Goal: Task Accomplishment & Management: Manage account settings

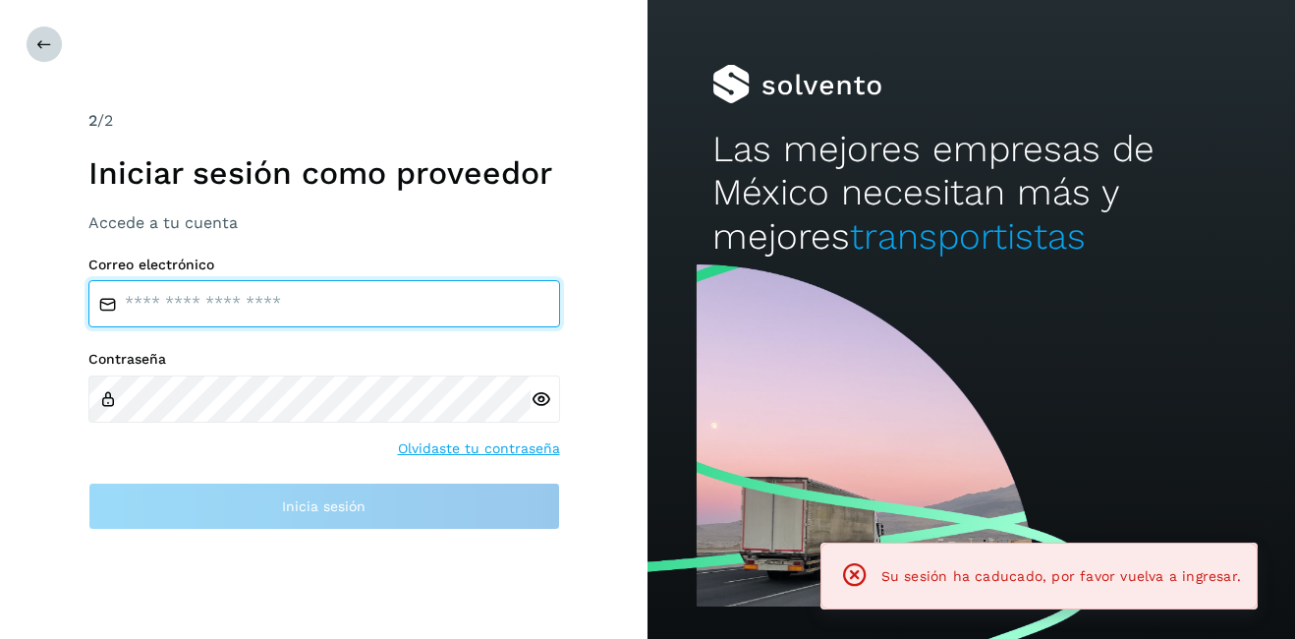
type input "**********"
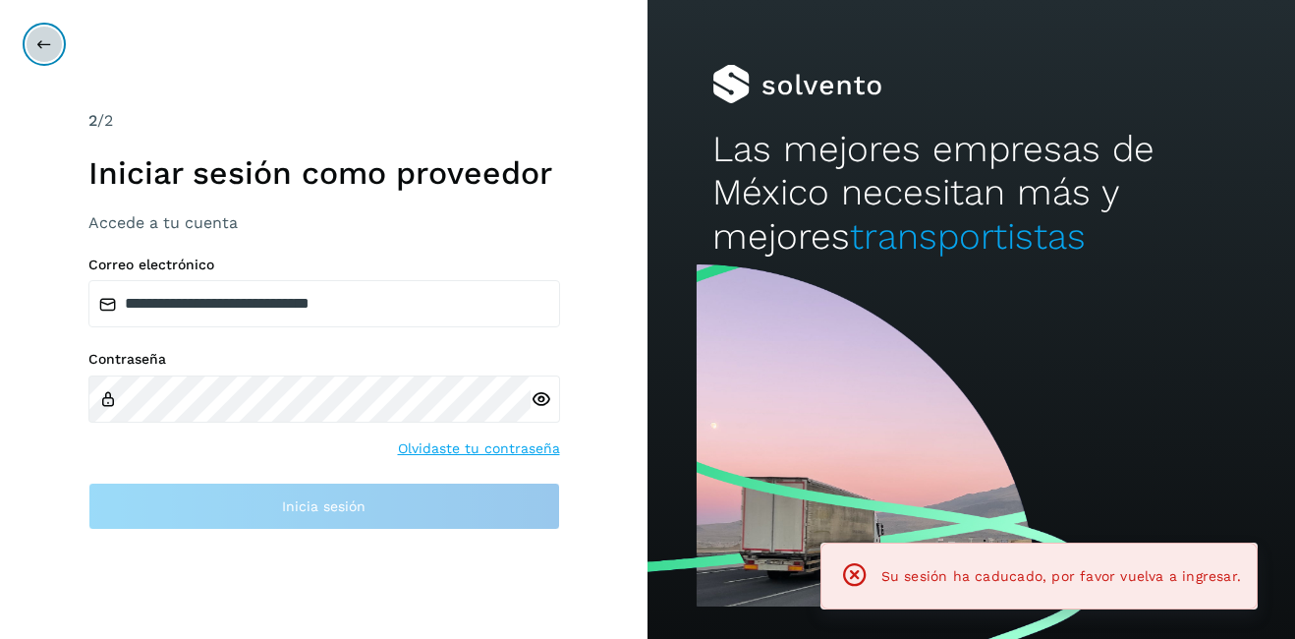
click at [48, 50] on icon at bounding box center [44, 44] width 16 height 16
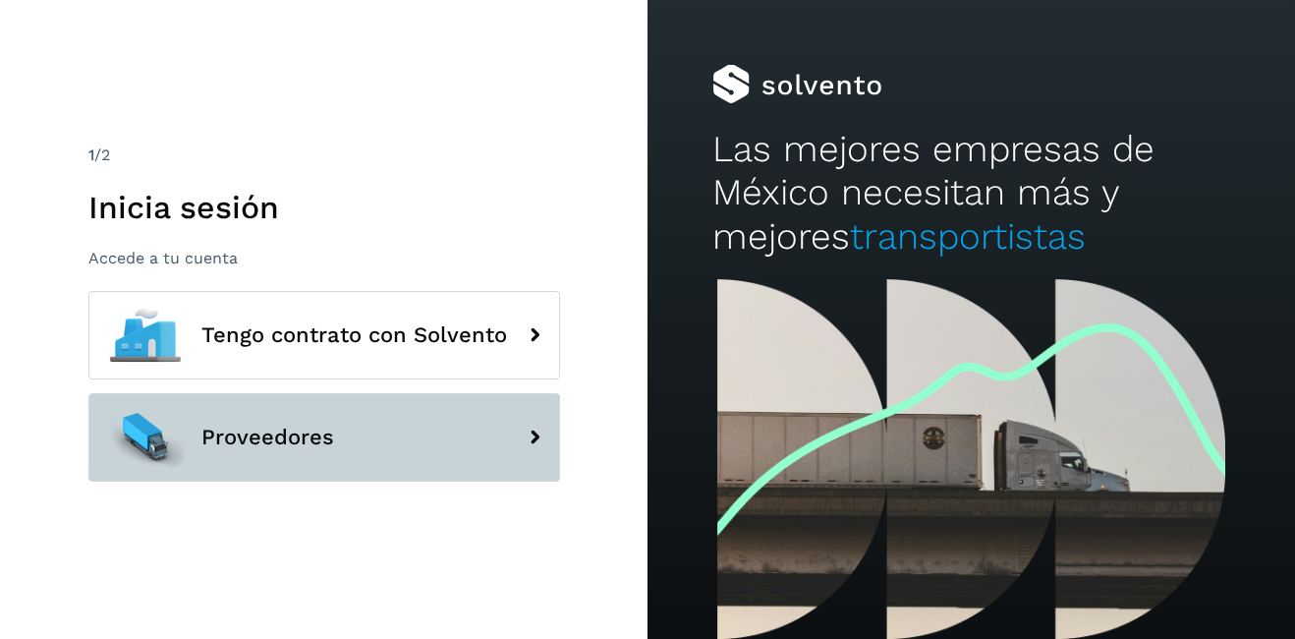
click at [245, 438] on span "Proveedores" at bounding box center [267, 438] width 133 height 24
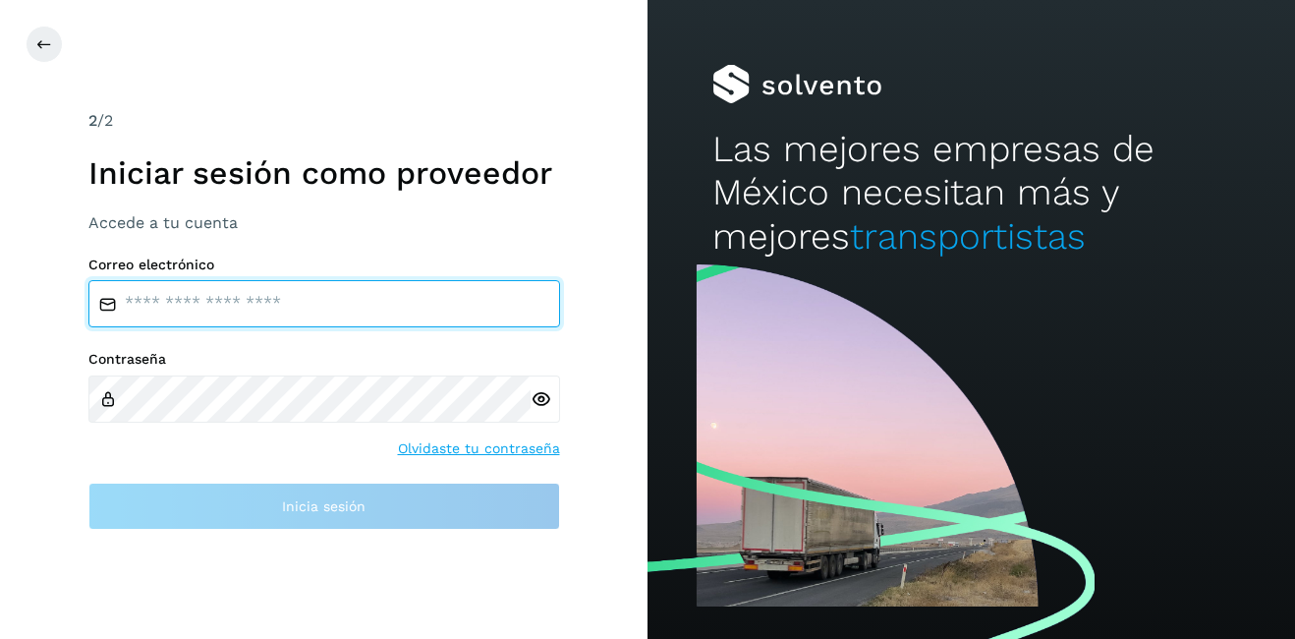
type input "**********"
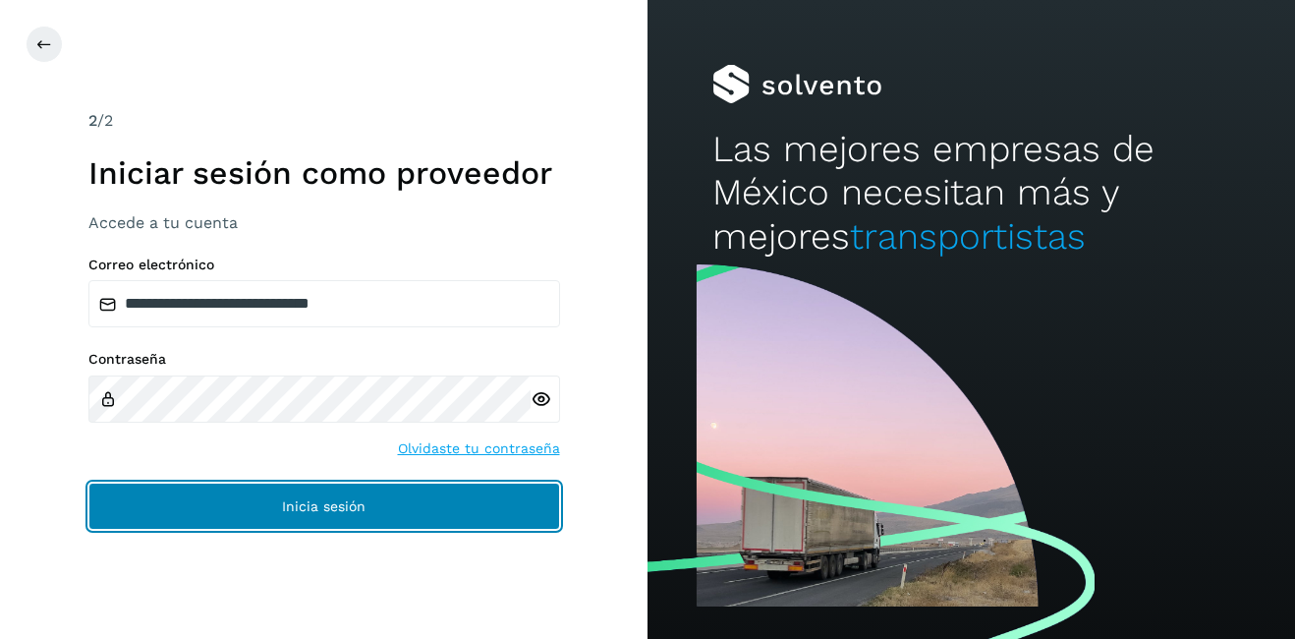
click at [279, 515] on button "Inicia sesión" at bounding box center [324, 506] width 472 height 47
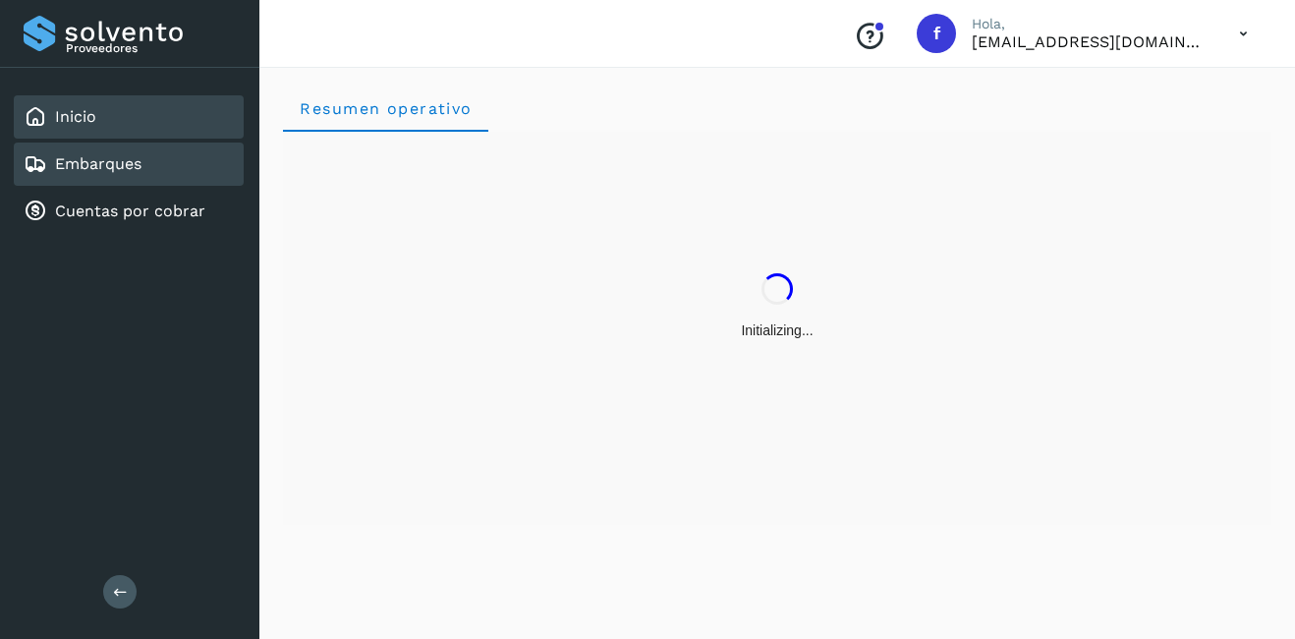
click at [122, 172] on link "Embarques" at bounding box center [98, 163] width 86 height 19
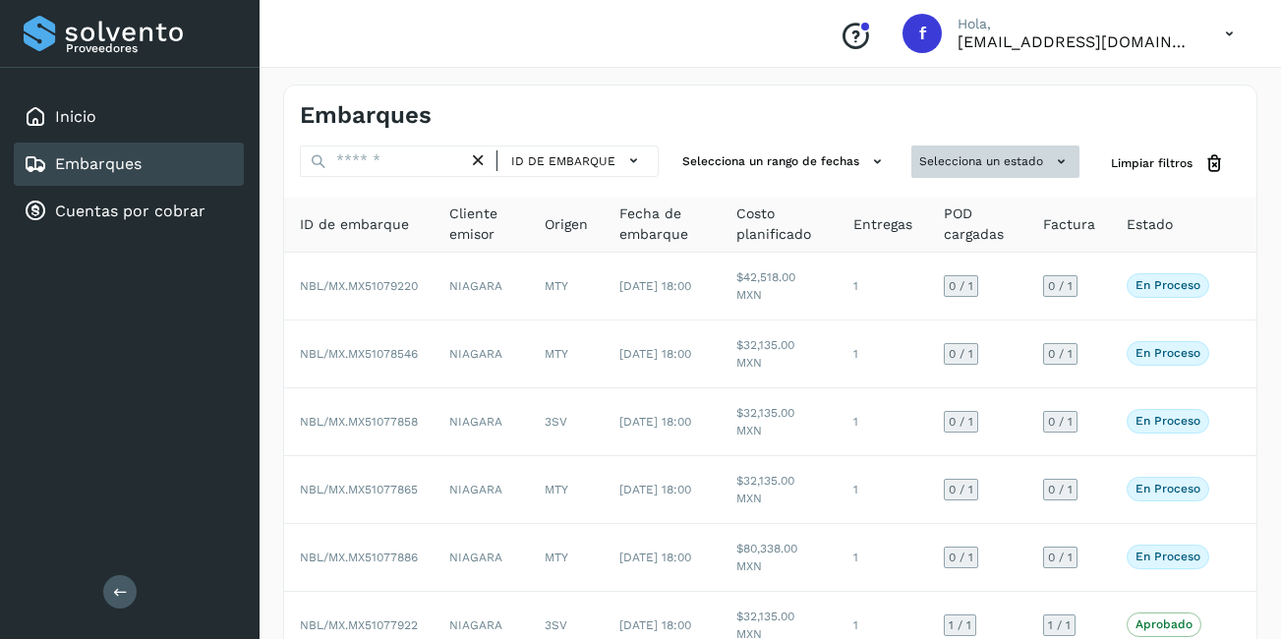
click at [1031, 158] on button "Selecciona un estado" at bounding box center [995, 161] width 168 height 32
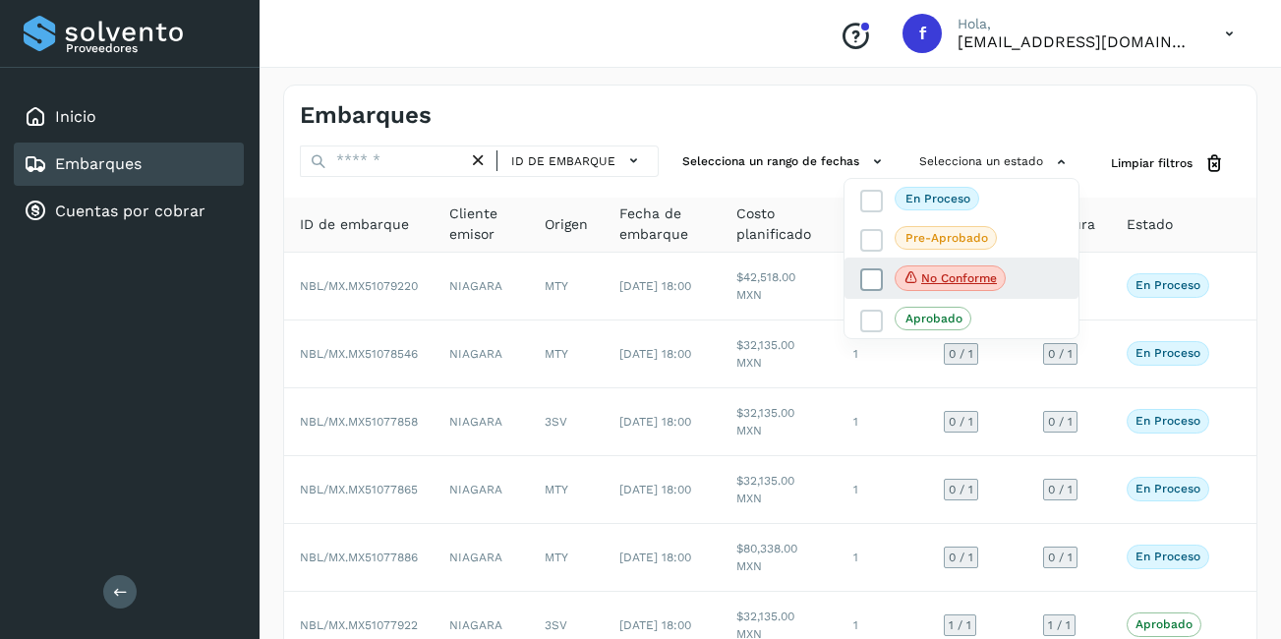
click at [968, 279] on p "No conforme" at bounding box center [959, 278] width 76 height 14
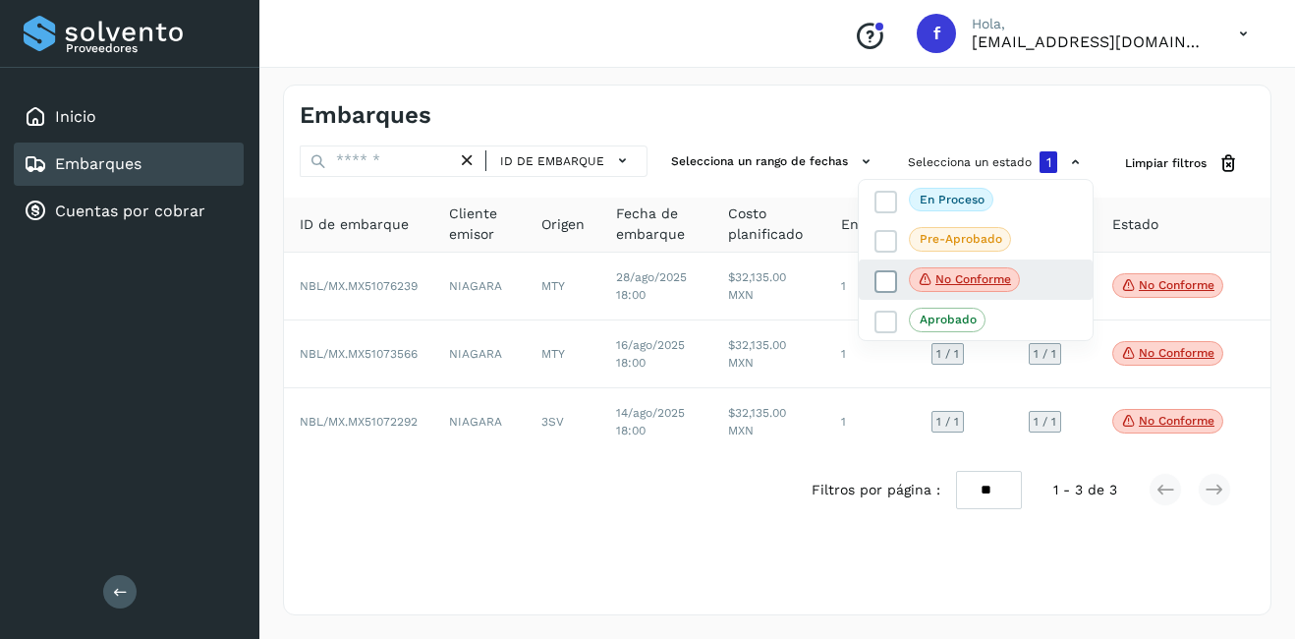
click at [961, 278] on p "No conforme" at bounding box center [974, 279] width 76 height 14
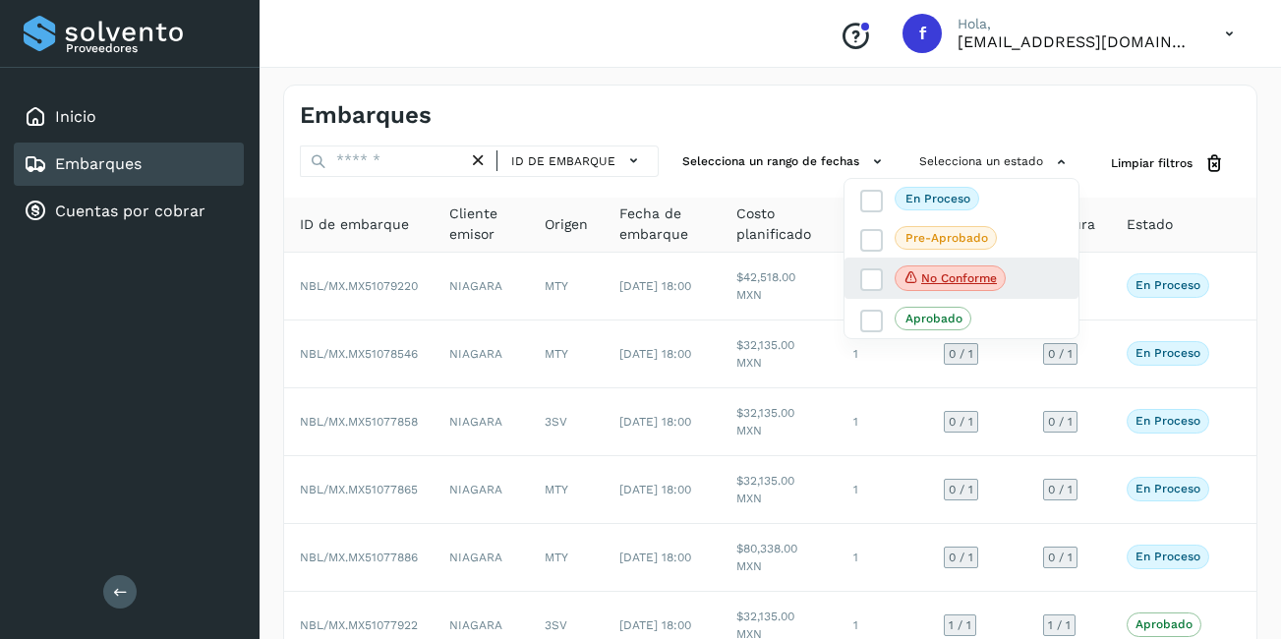
click at [1030, 264] on div "No conforme" at bounding box center [961, 277] width 234 height 41
click at [393, 151] on div at bounding box center [640, 319] width 1281 height 639
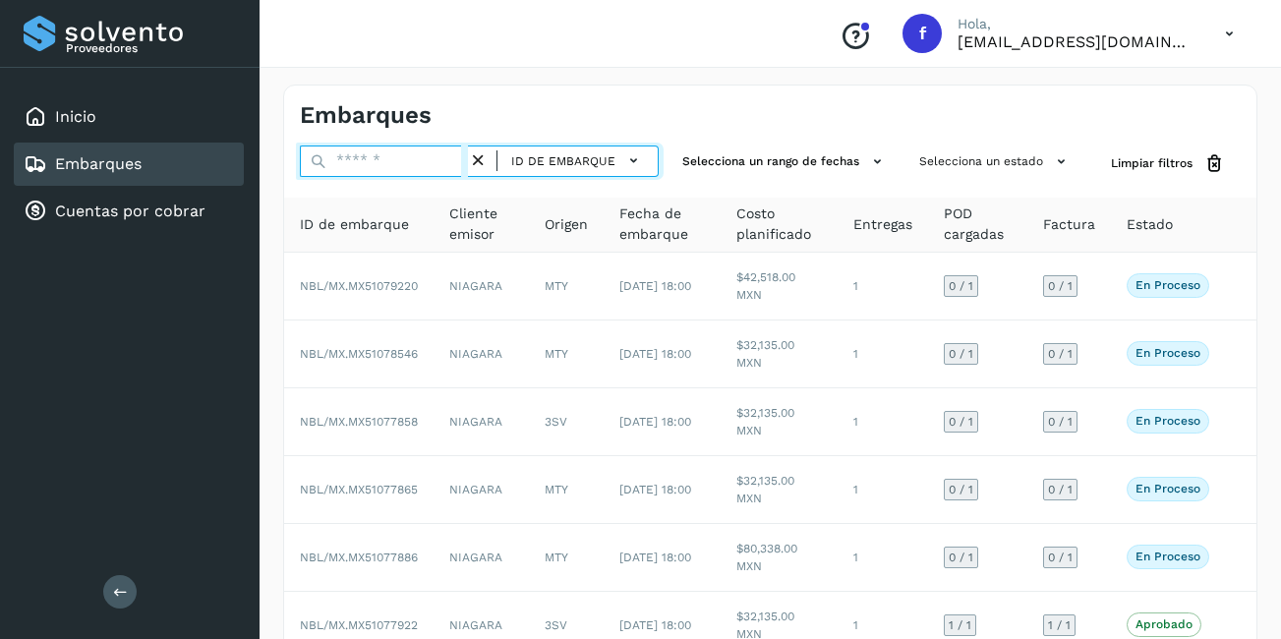
click at [401, 163] on input "text" at bounding box center [384, 160] width 168 height 31
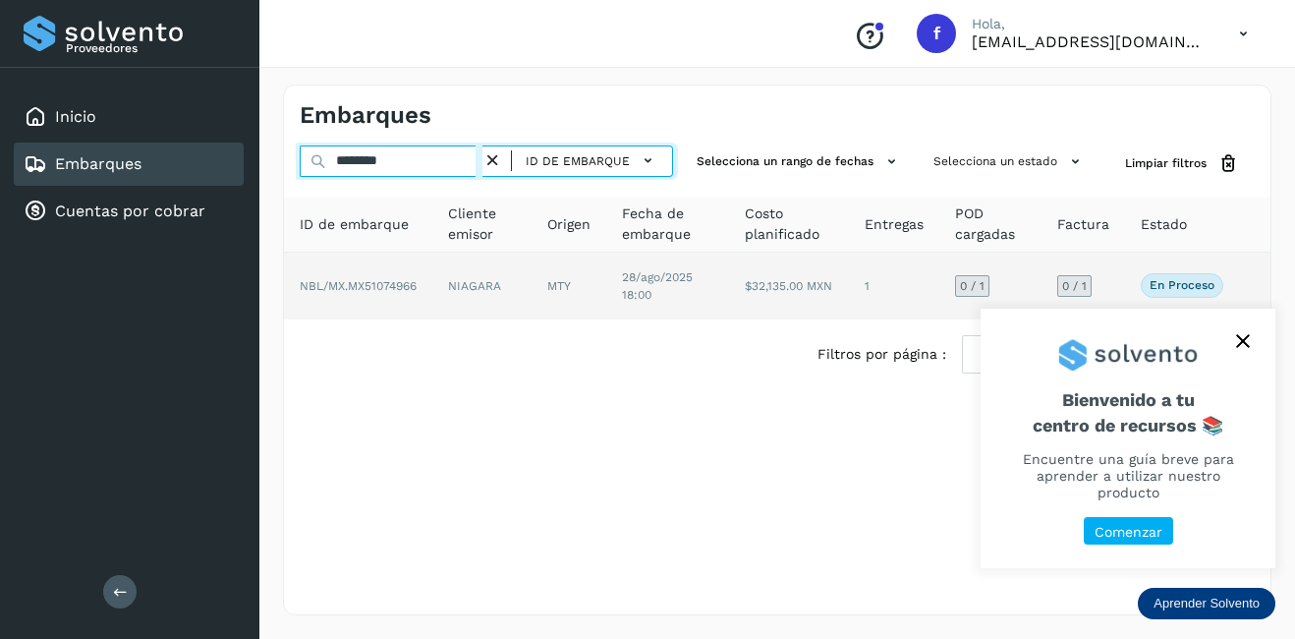
type input "********"
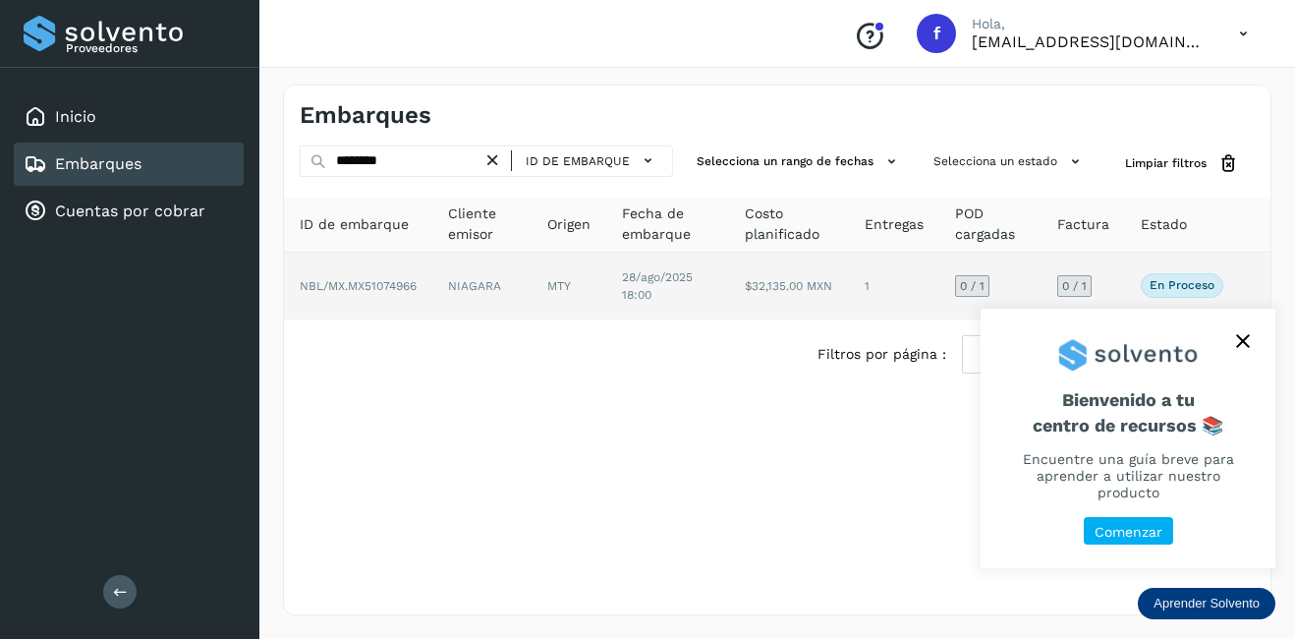
click at [500, 273] on td "NIAGARA" at bounding box center [481, 286] width 99 height 67
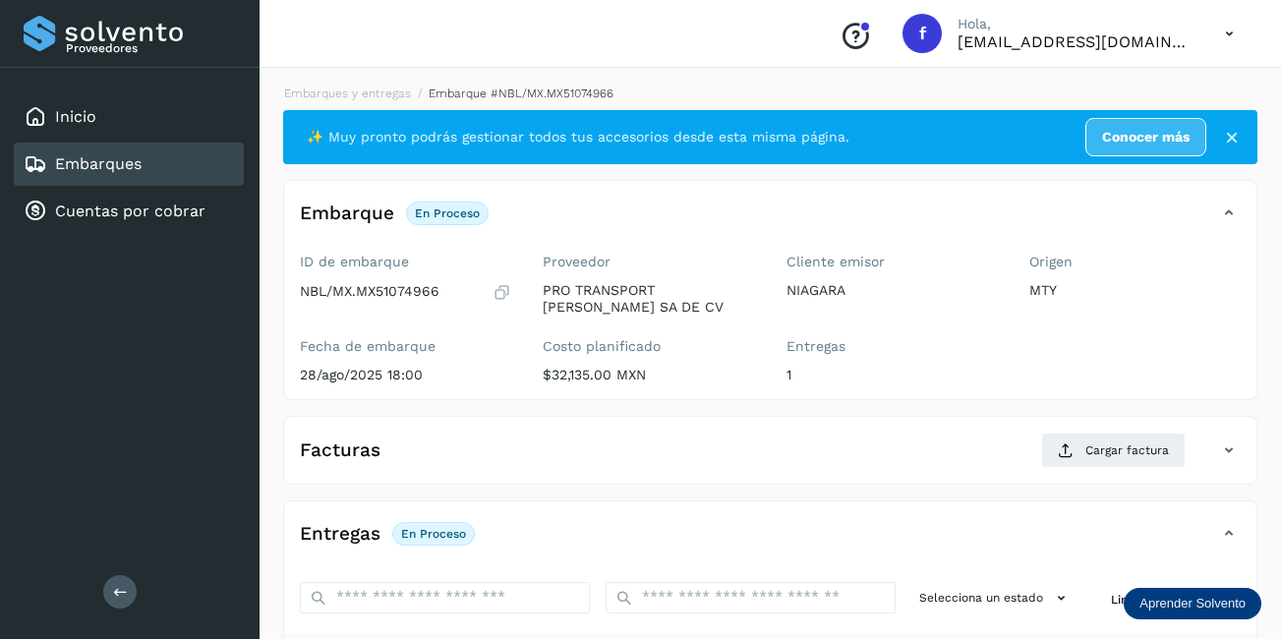
scroll to position [98, 0]
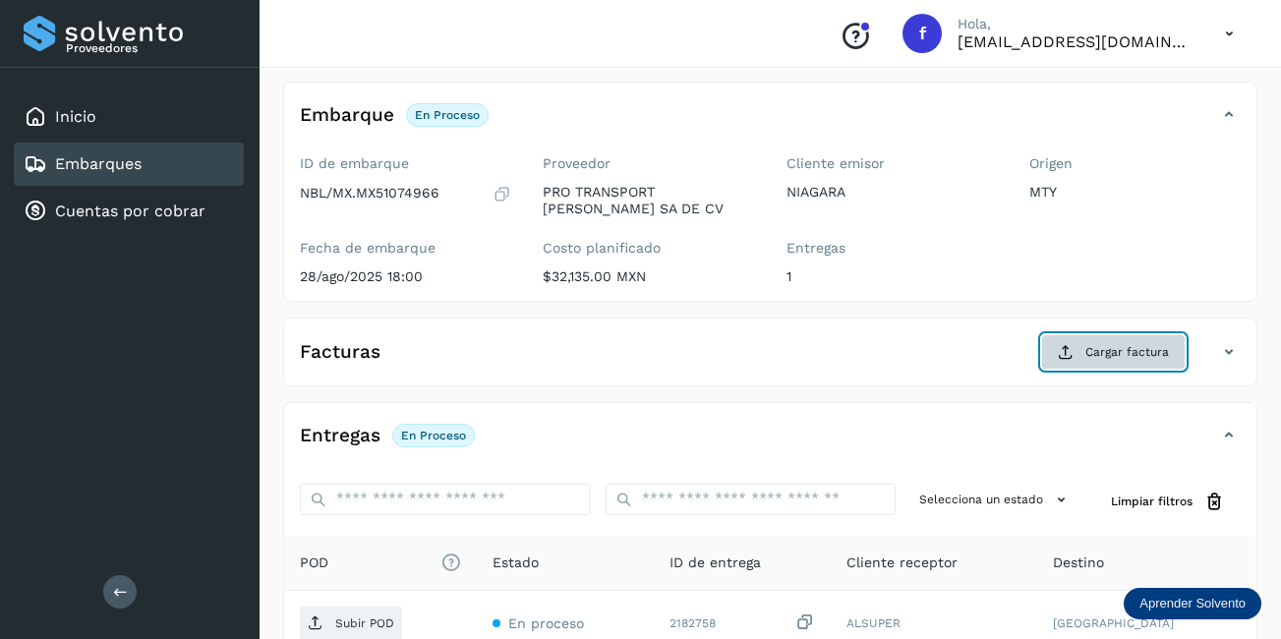
click at [1111, 351] on span "Cargar factura" at bounding box center [1127, 352] width 84 height 18
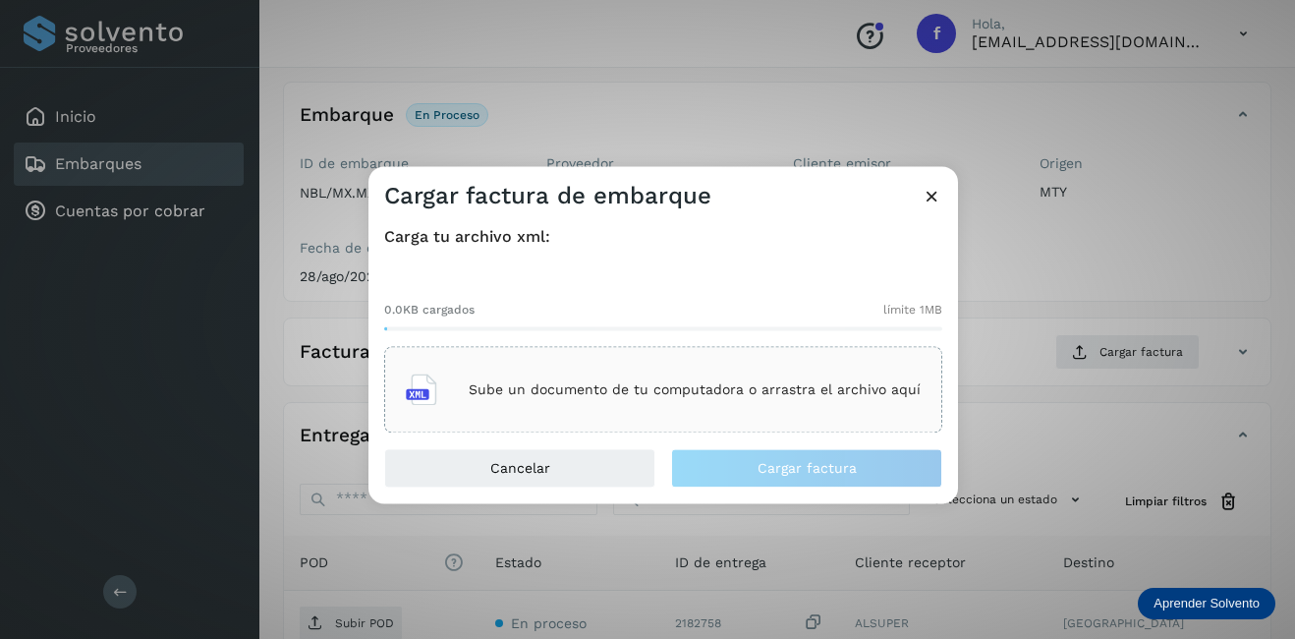
click at [537, 382] on p "Sube un documento de tu computadora o arrastra el archivo aquí" at bounding box center [695, 389] width 452 height 17
click at [934, 201] on icon at bounding box center [932, 196] width 21 height 21
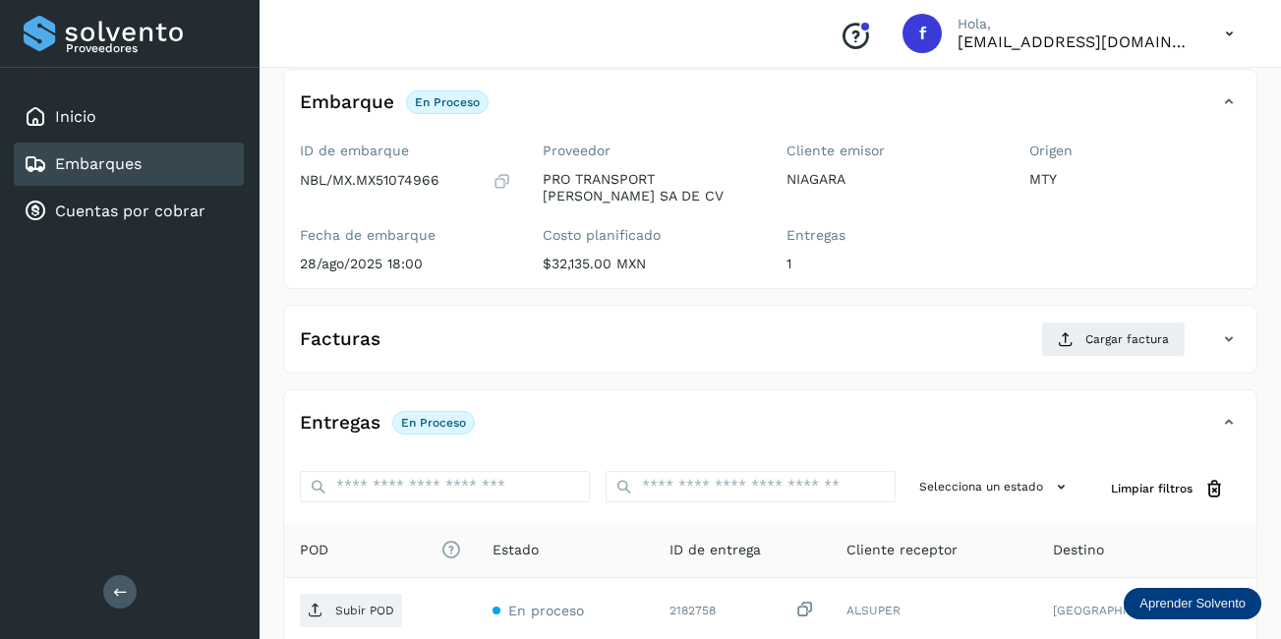
scroll to position [13, 0]
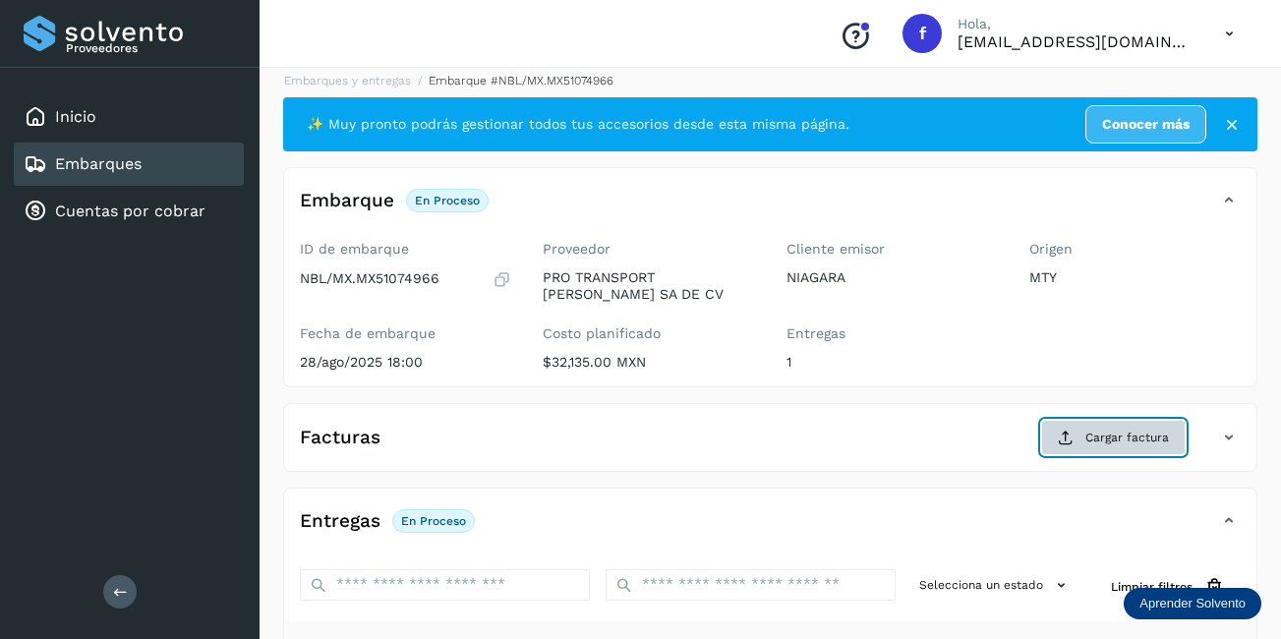
click at [1153, 431] on span "Cargar factura" at bounding box center [1127, 437] width 84 height 18
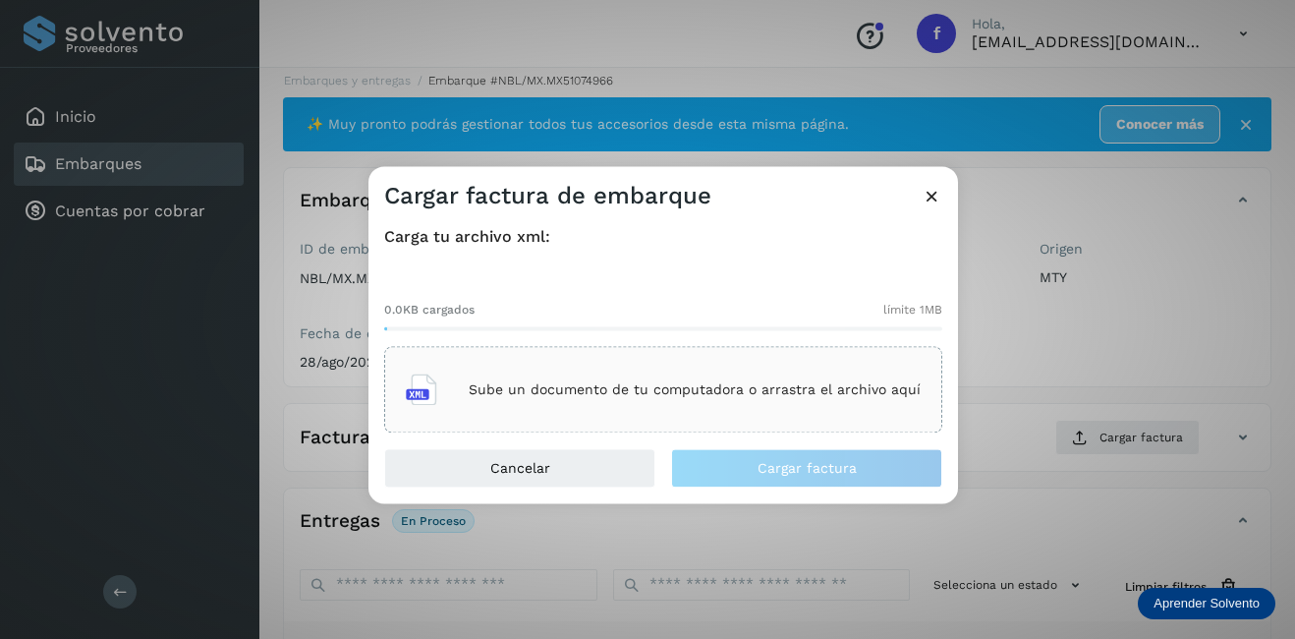
click at [592, 375] on div "Sube un documento de tu computadora o arrastra el archivo aquí" at bounding box center [663, 390] width 515 height 53
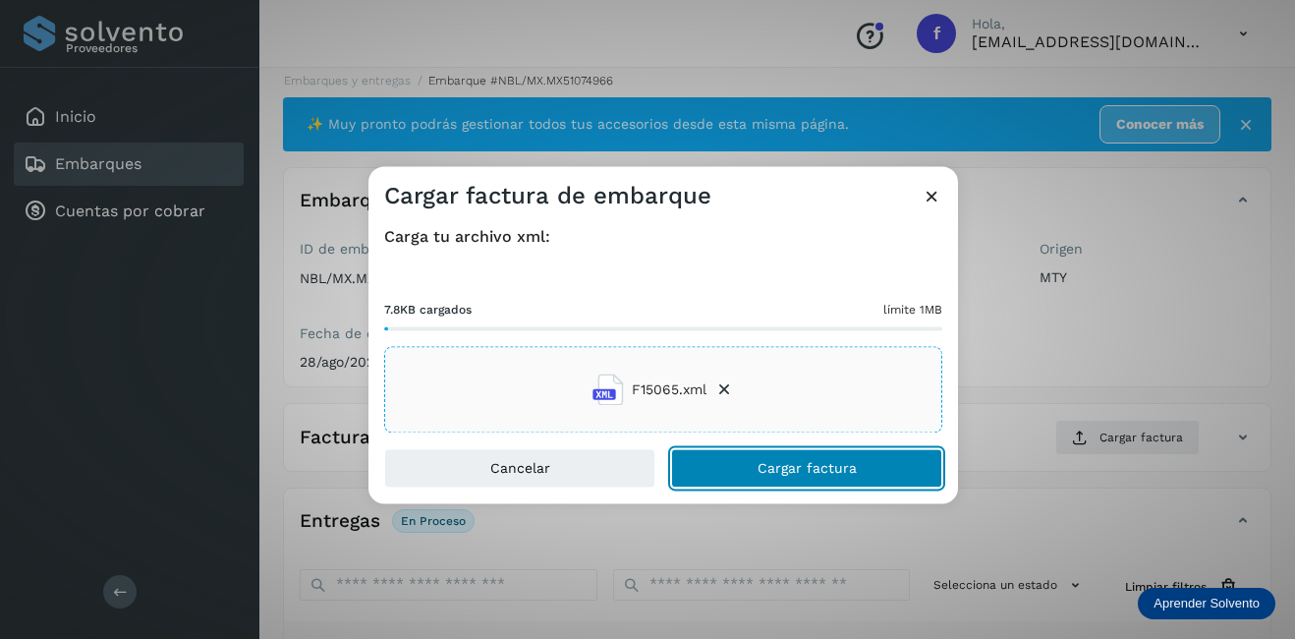
click at [824, 462] on span "Cargar factura" at bounding box center [807, 469] width 99 height 14
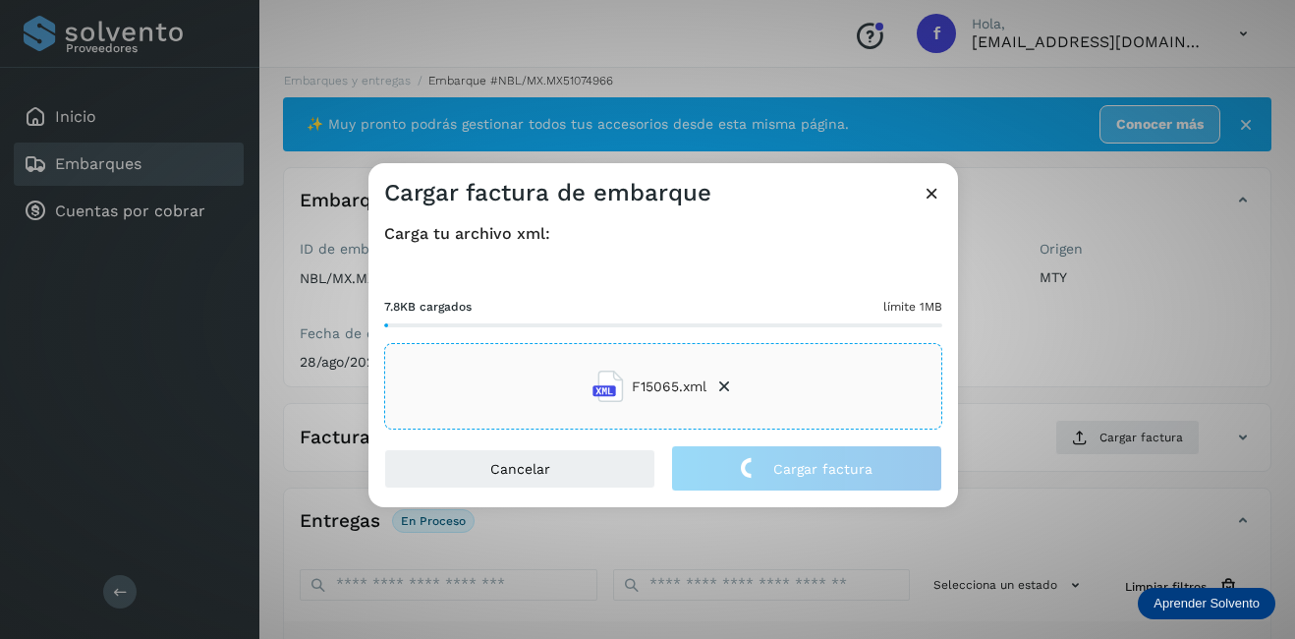
click at [1019, 404] on div "Cargar factura de embarque Carga tu archivo xml: 7.8KB cargados límite 1MB F150…" at bounding box center [647, 319] width 1295 height 639
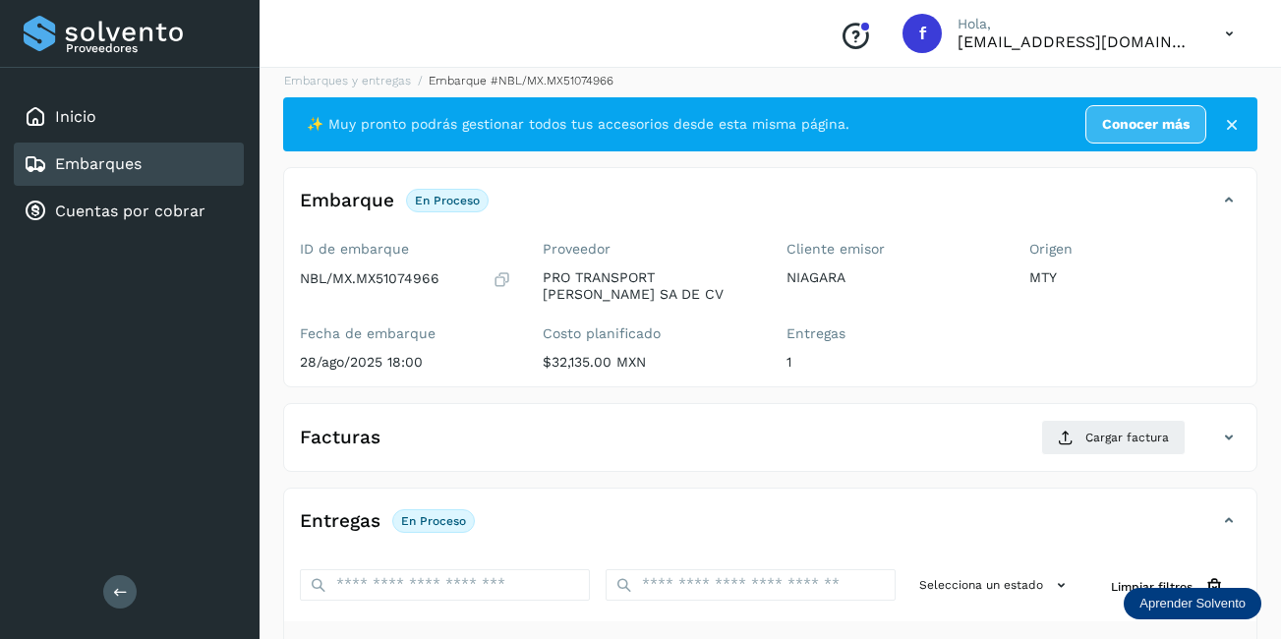
scroll to position [308, 0]
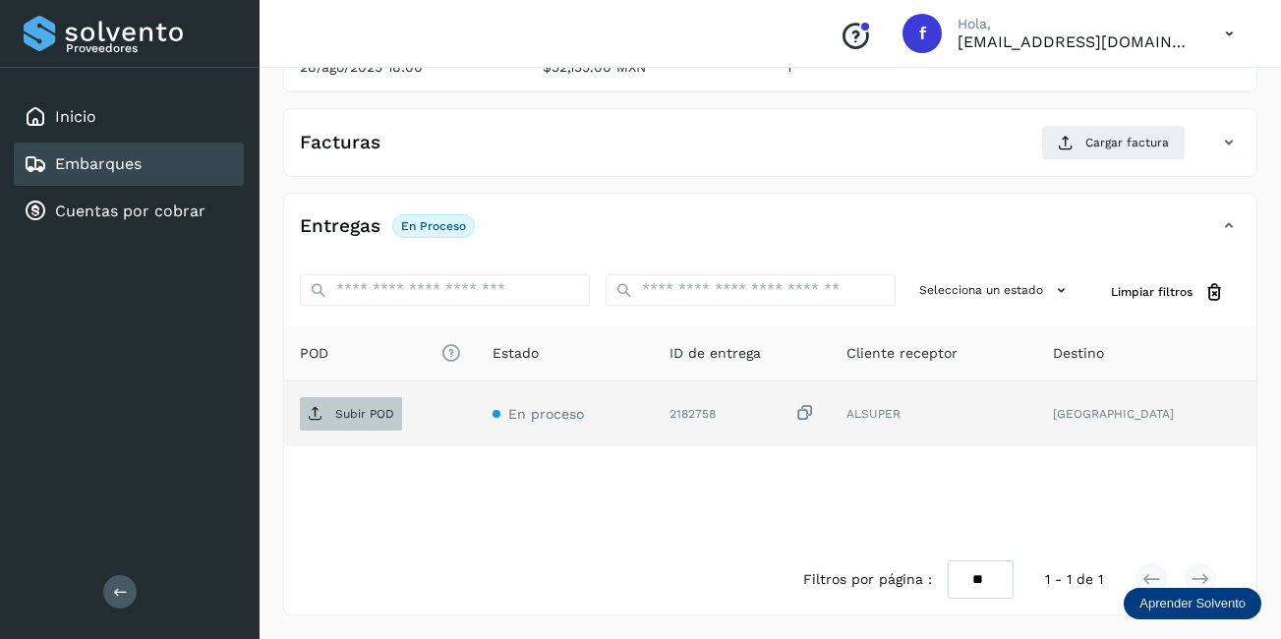
click at [352, 415] on p "Subir POD" at bounding box center [364, 414] width 59 height 14
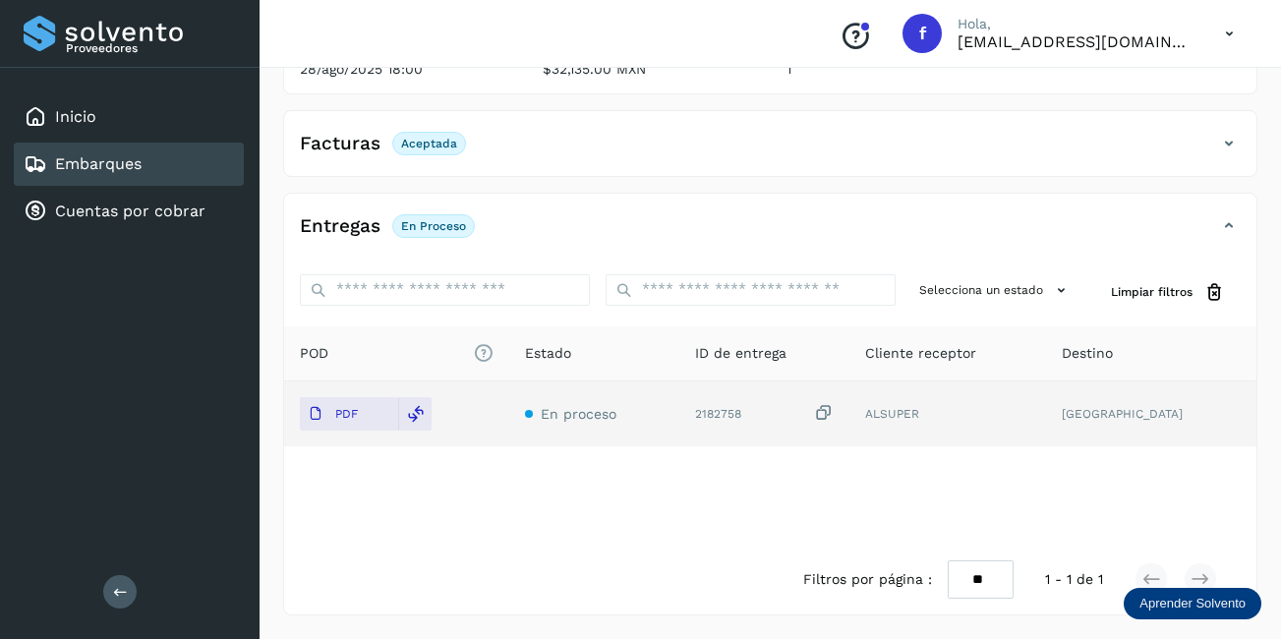
scroll to position [0, 0]
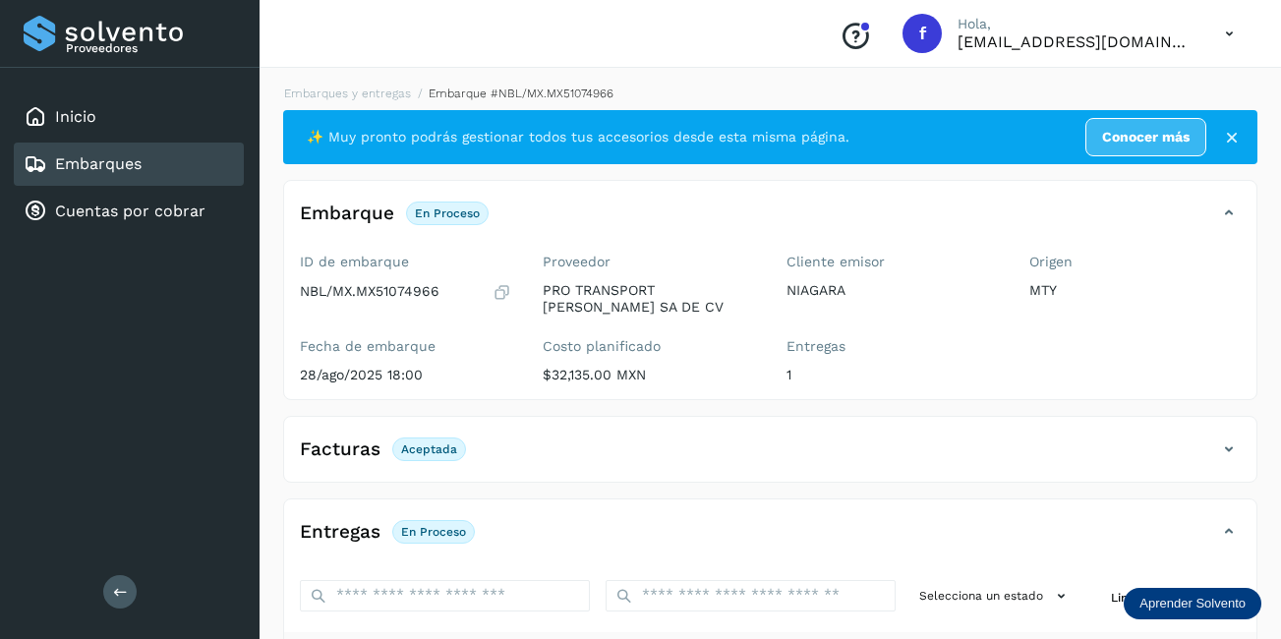
click at [178, 172] on div "Embarques" at bounding box center [129, 163] width 230 height 43
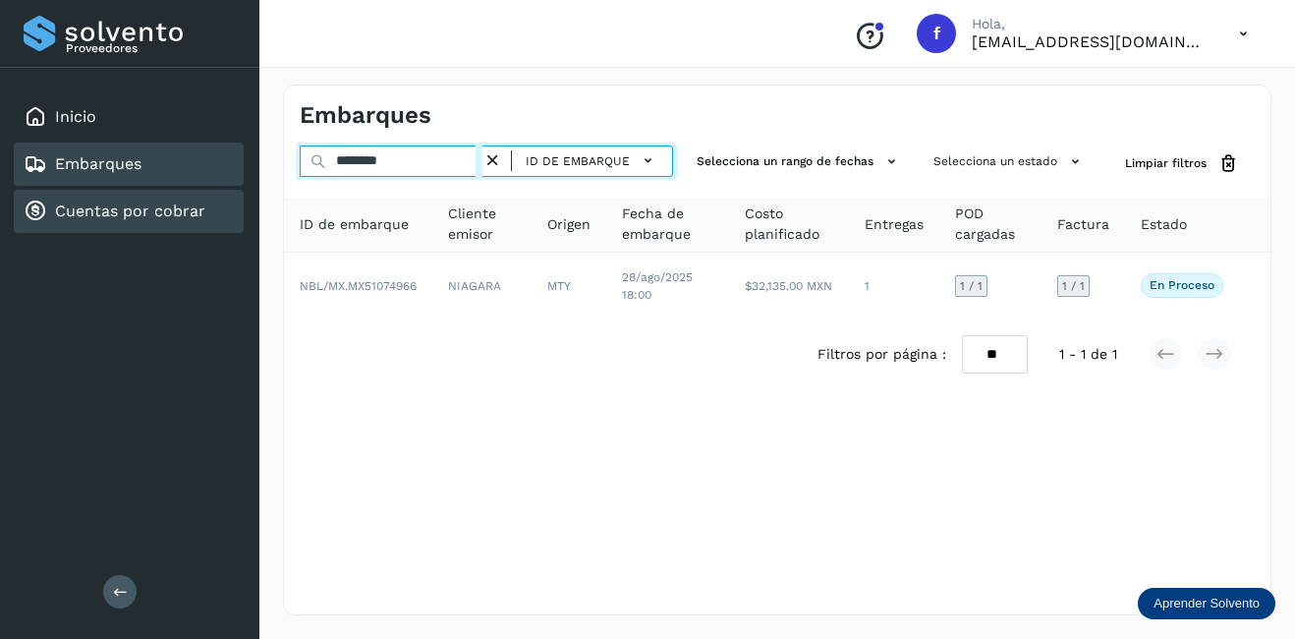
drag, startPoint x: 426, startPoint y: 164, endPoint x: 210, endPoint y: 196, distance: 217.5
click at [210, 195] on div "Proveedores Inicio Embarques Cuentas por cobrar Salir Conoce nuestros beneficio…" at bounding box center [647, 319] width 1295 height 639
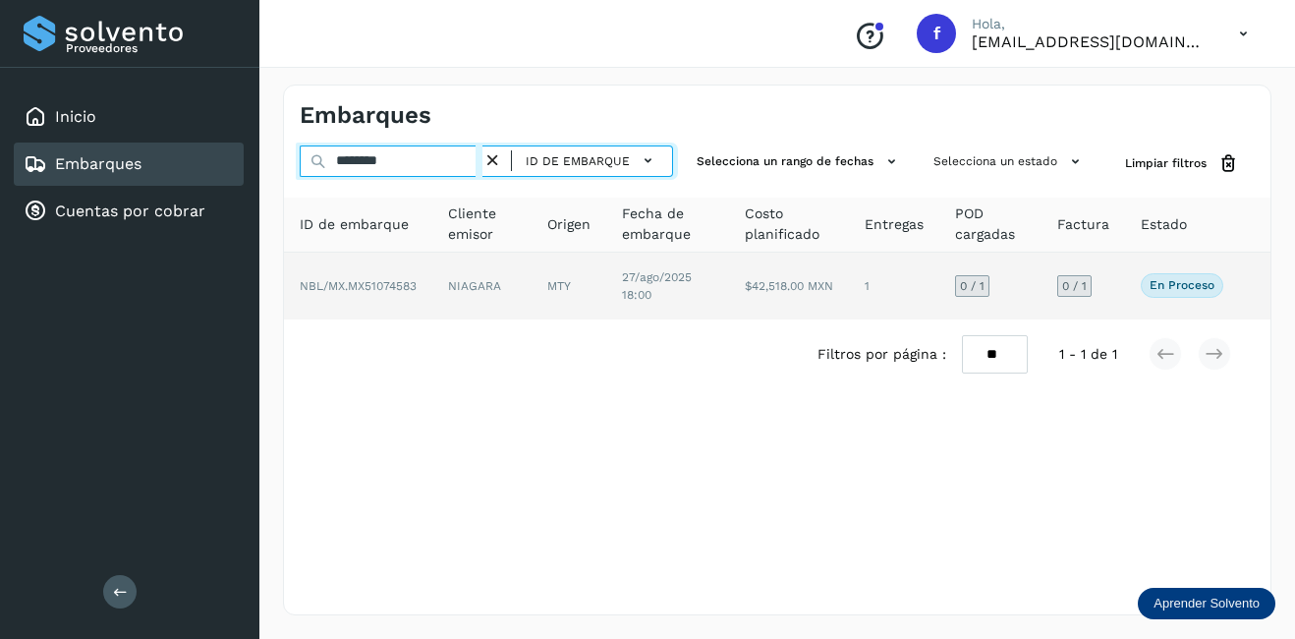
type input "********"
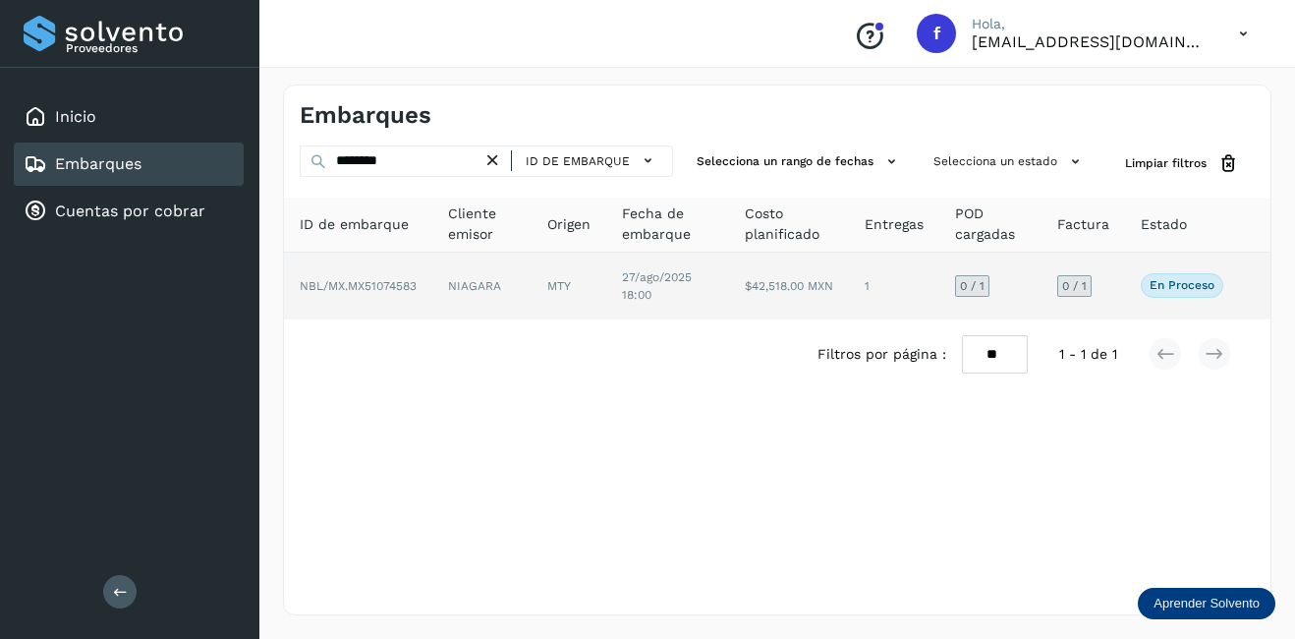
click at [472, 298] on td "NIAGARA" at bounding box center [481, 286] width 99 height 67
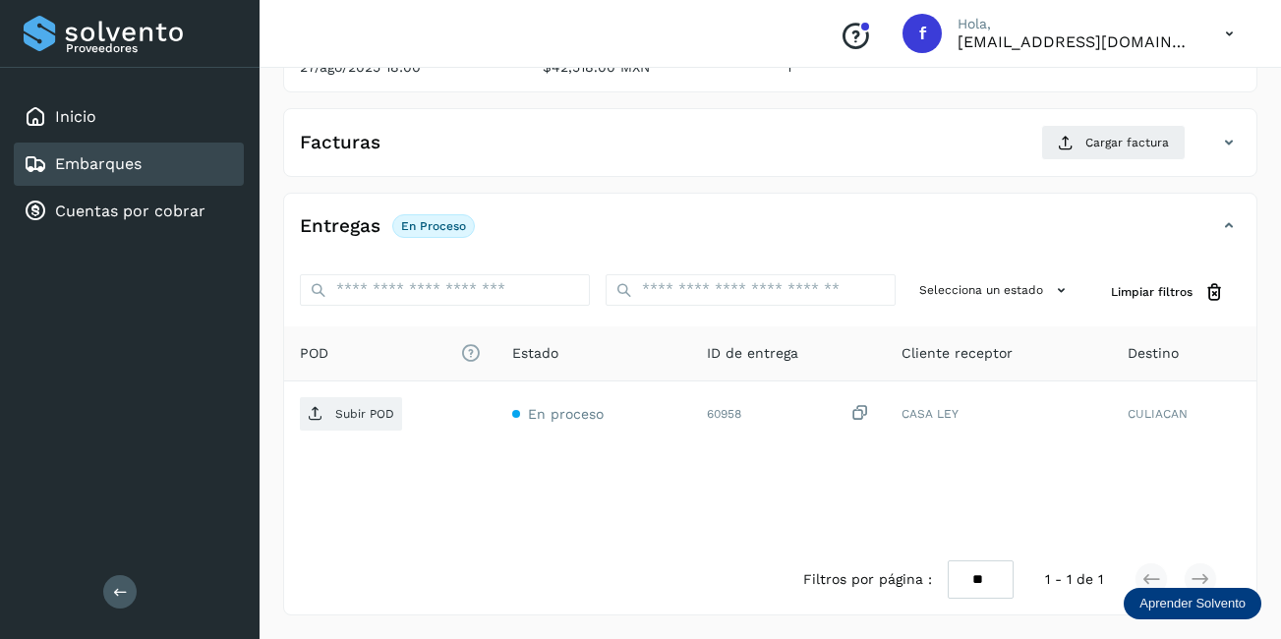
scroll to position [111, 0]
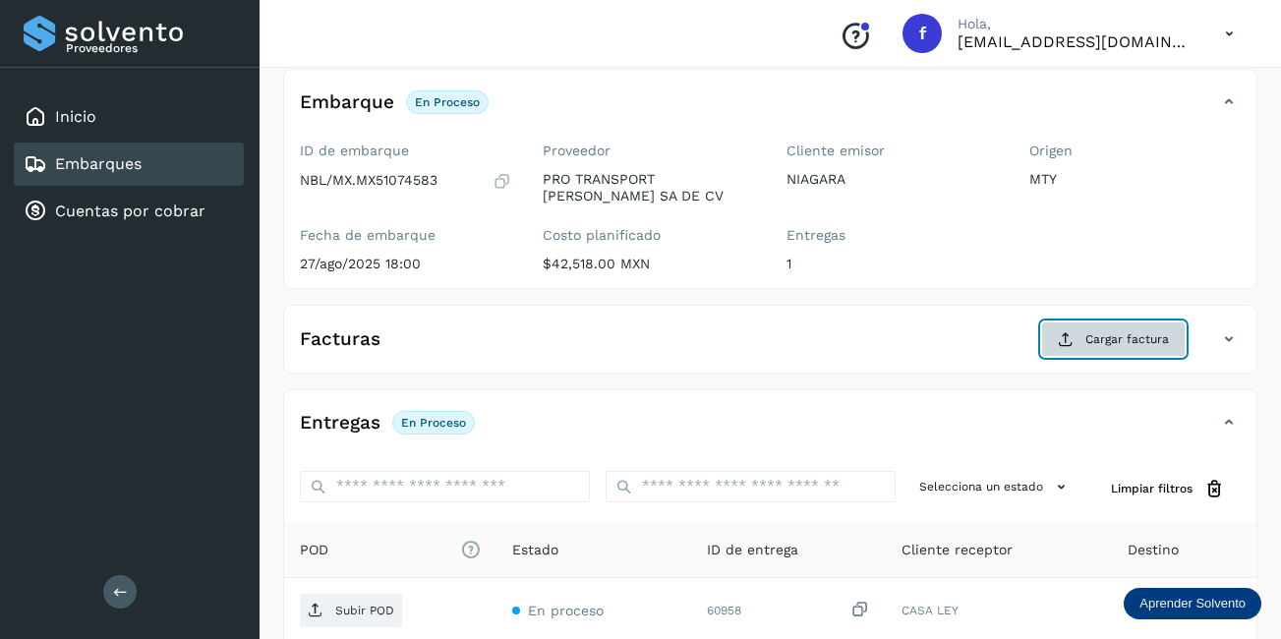
click at [1094, 328] on button "Cargar factura" at bounding box center [1113, 338] width 144 height 35
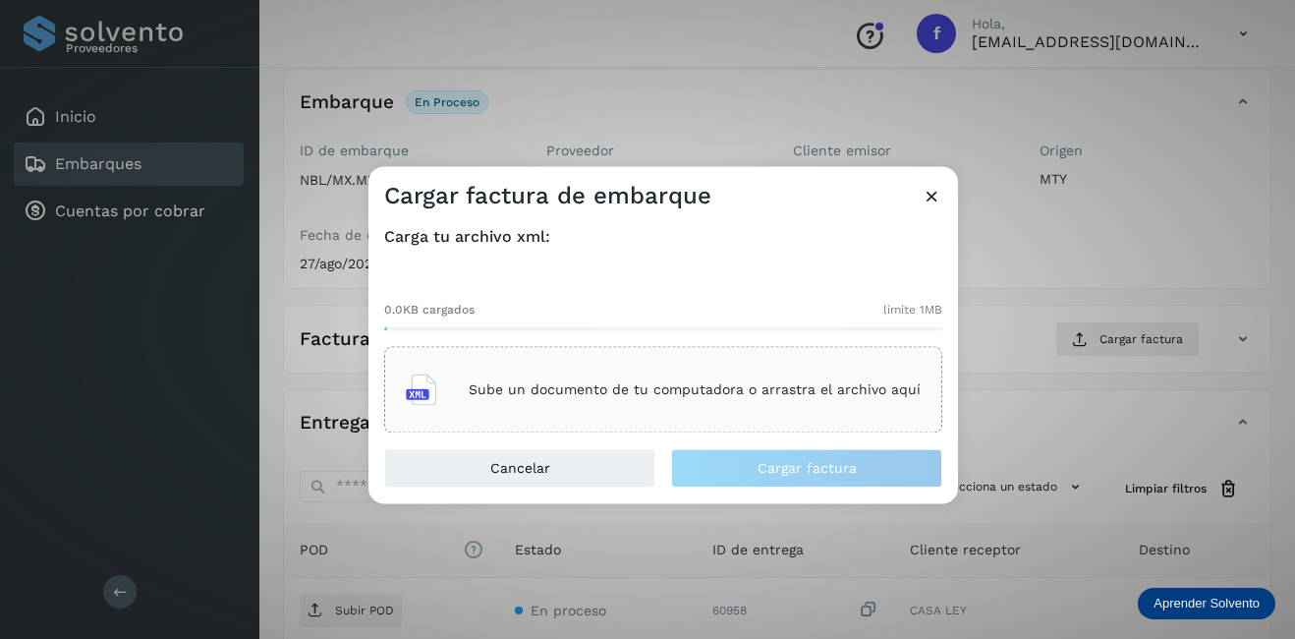
click at [643, 389] on p "Sube un documento de tu computadora o arrastra el archivo aquí" at bounding box center [695, 389] width 452 height 17
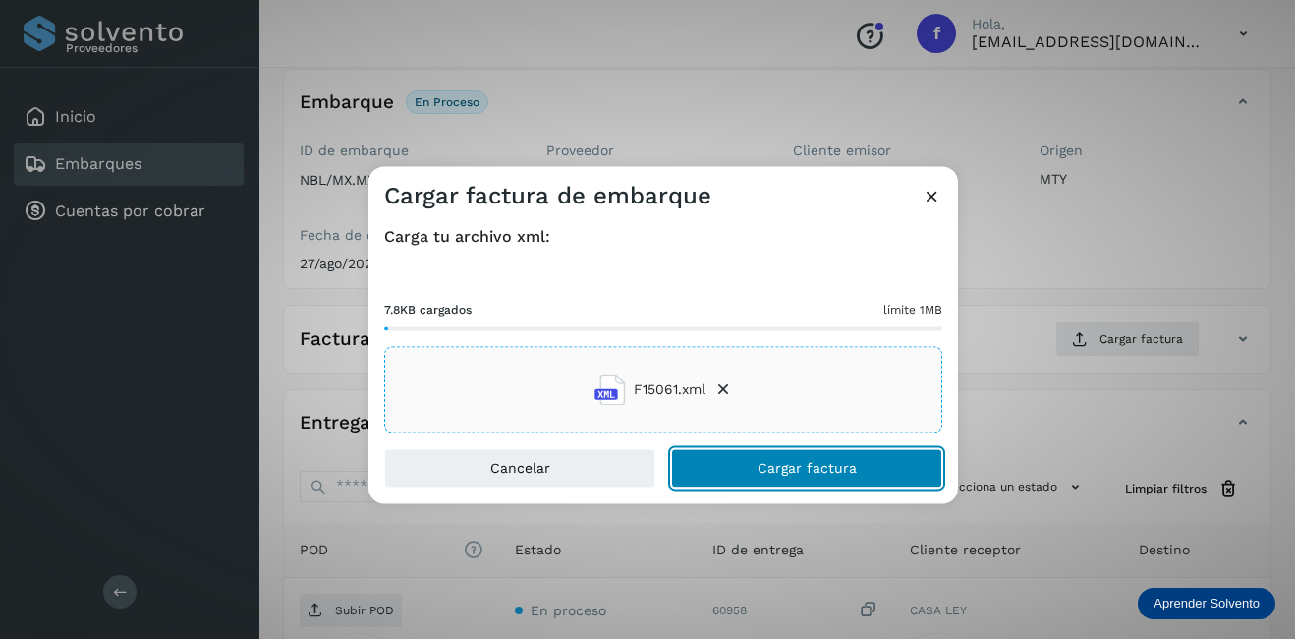
click at [816, 474] on span "Cargar factura" at bounding box center [807, 469] width 99 height 14
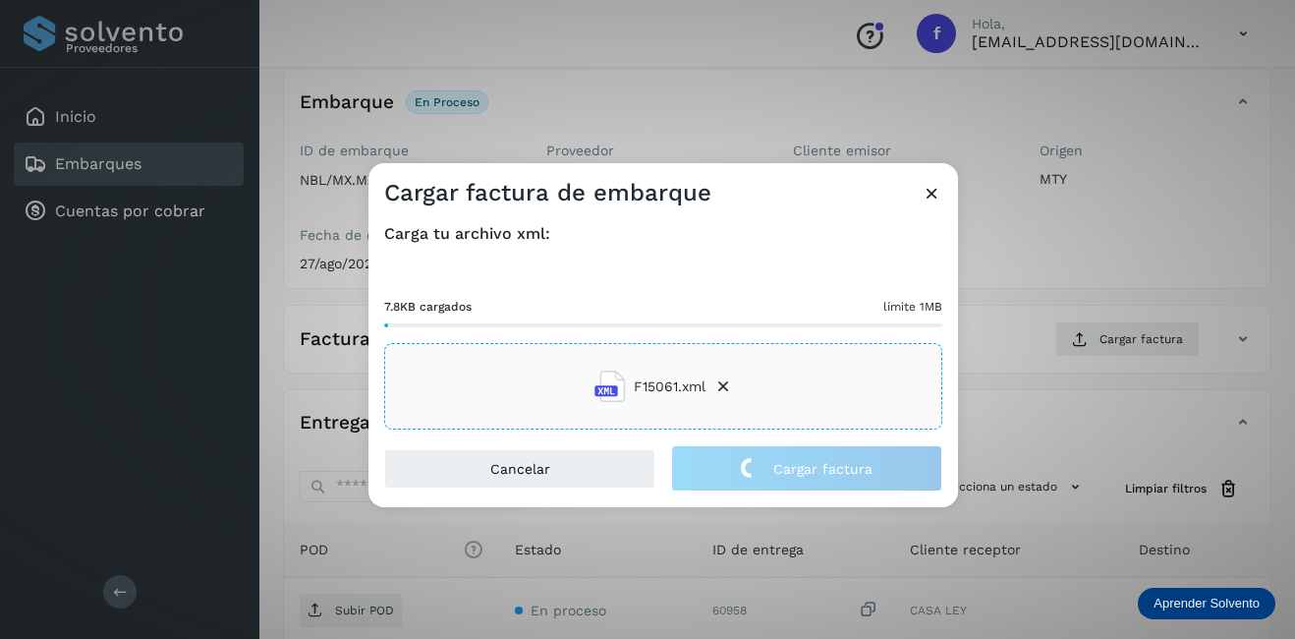
drag, startPoint x: 1055, startPoint y: 388, endPoint x: 981, endPoint y: 387, distance: 74.7
click at [1055, 387] on div "Cargar factura de embarque Carga tu archivo xml: 7.8KB cargados límite 1MB F150…" at bounding box center [647, 319] width 1295 height 639
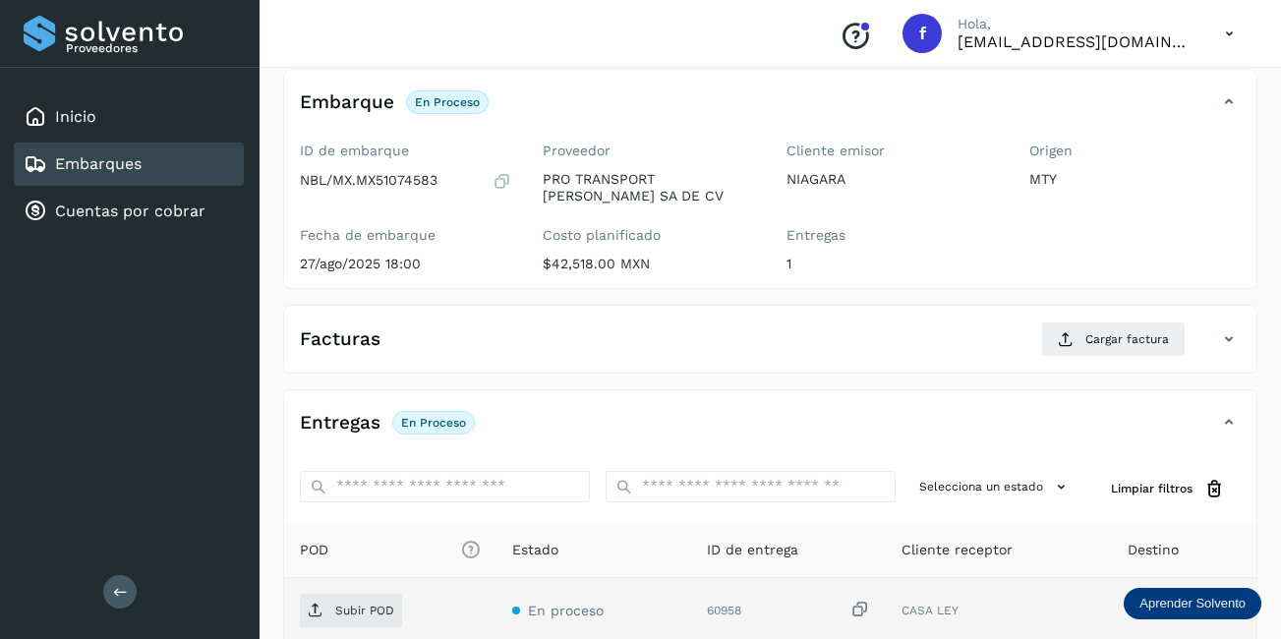
scroll to position [308, 0]
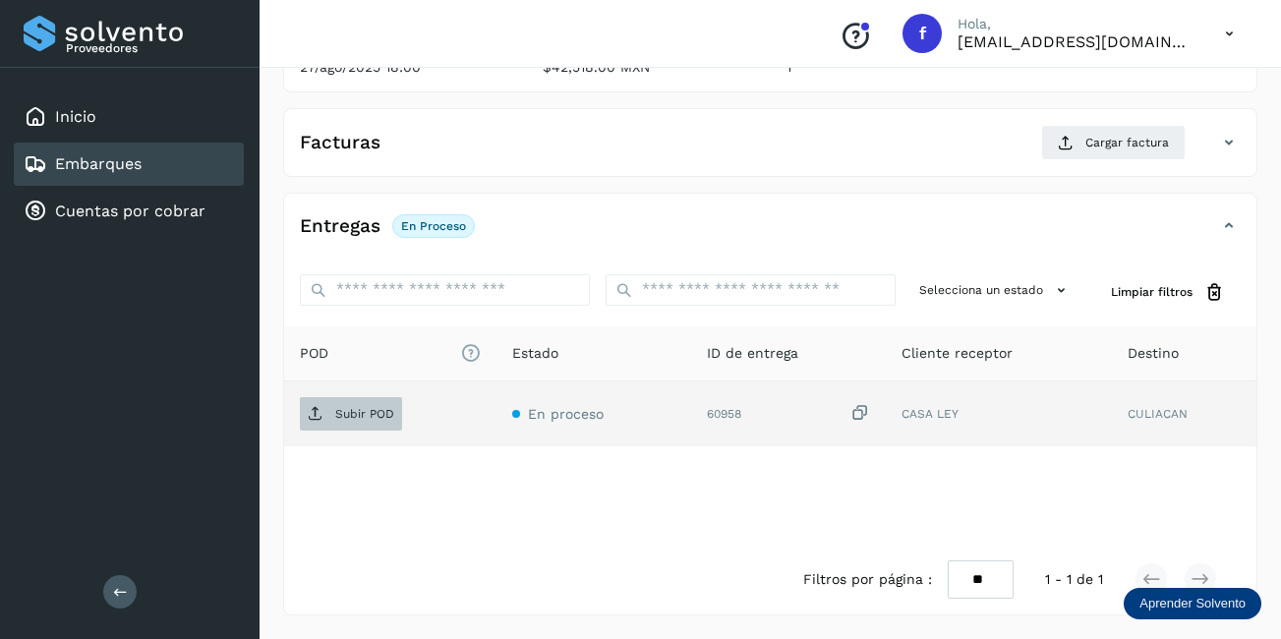
click at [328, 415] on span "Subir POD" at bounding box center [351, 413] width 102 height 31
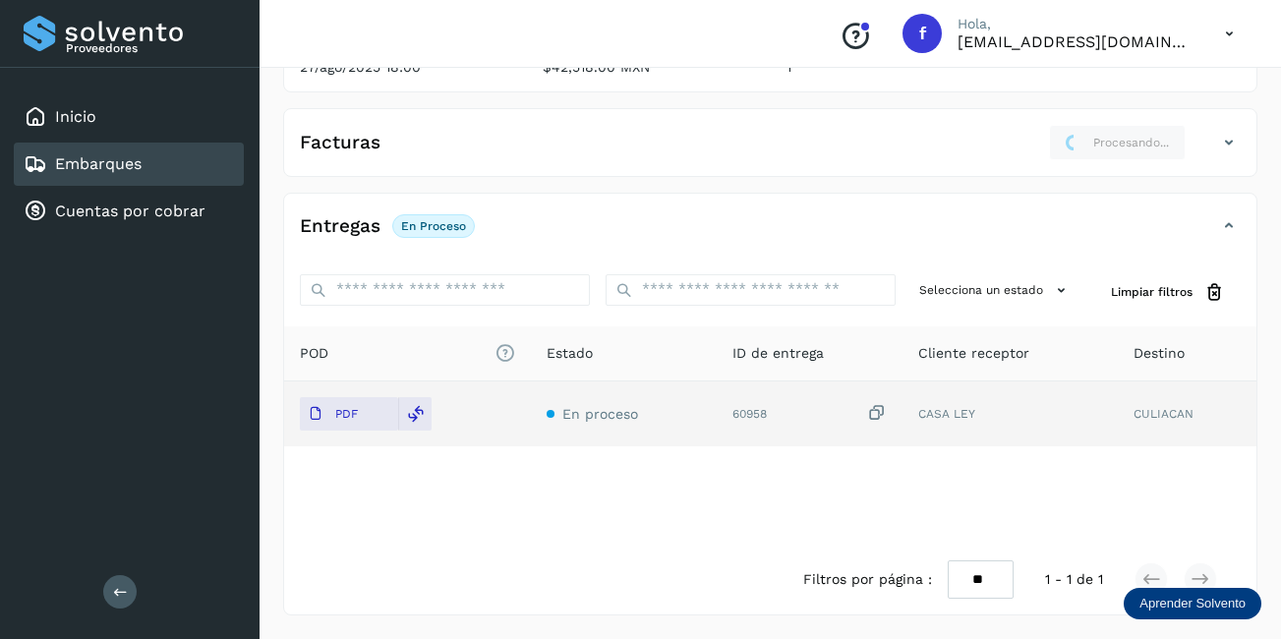
scroll to position [13, 0]
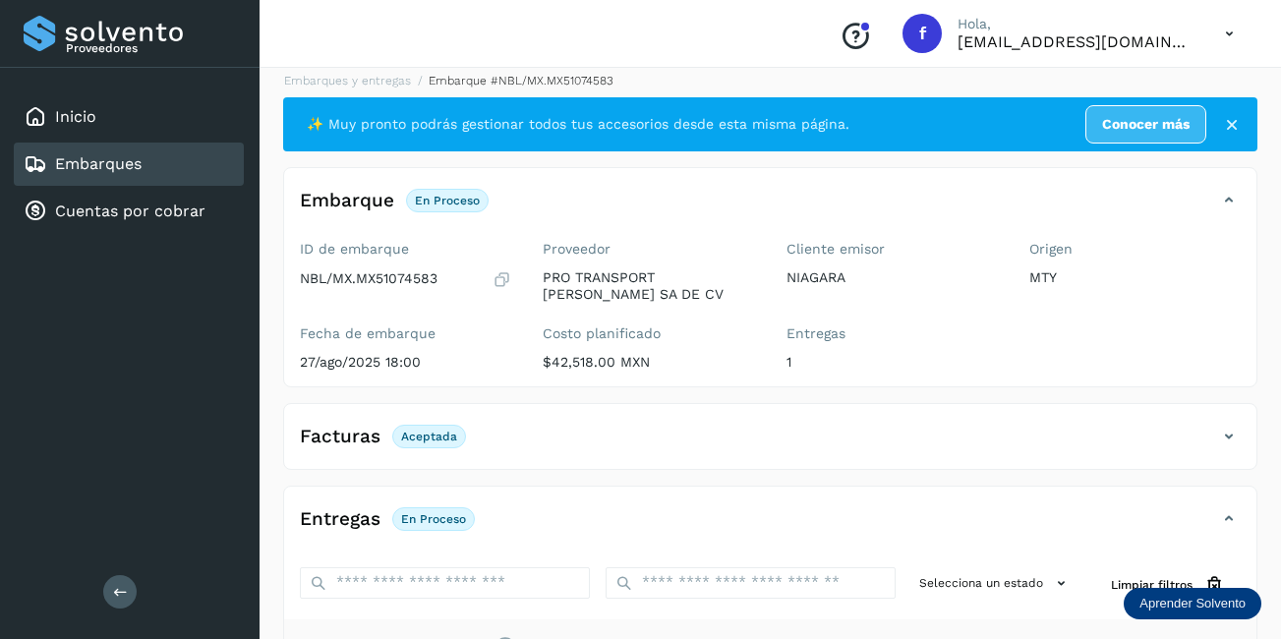
click at [175, 175] on div "Embarques" at bounding box center [129, 163] width 230 height 43
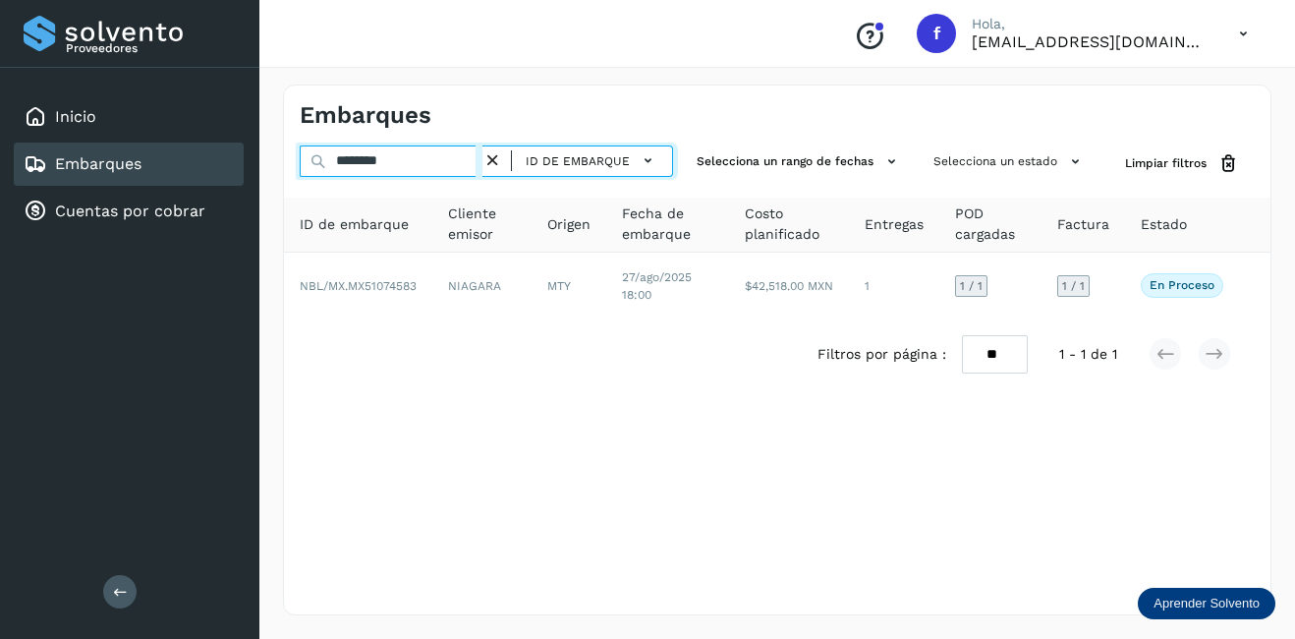
drag, startPoint x: 407, startPoint y: 154, endPoint x: 228, endPoint y: 173, distance: 179.8
click at [231, 173] on div "Proveedores Inicio Embarques Cuentas por cobrar Salir Conoce nuestros beneficio…" at bounding box center [647, 319] width 1295 height 639
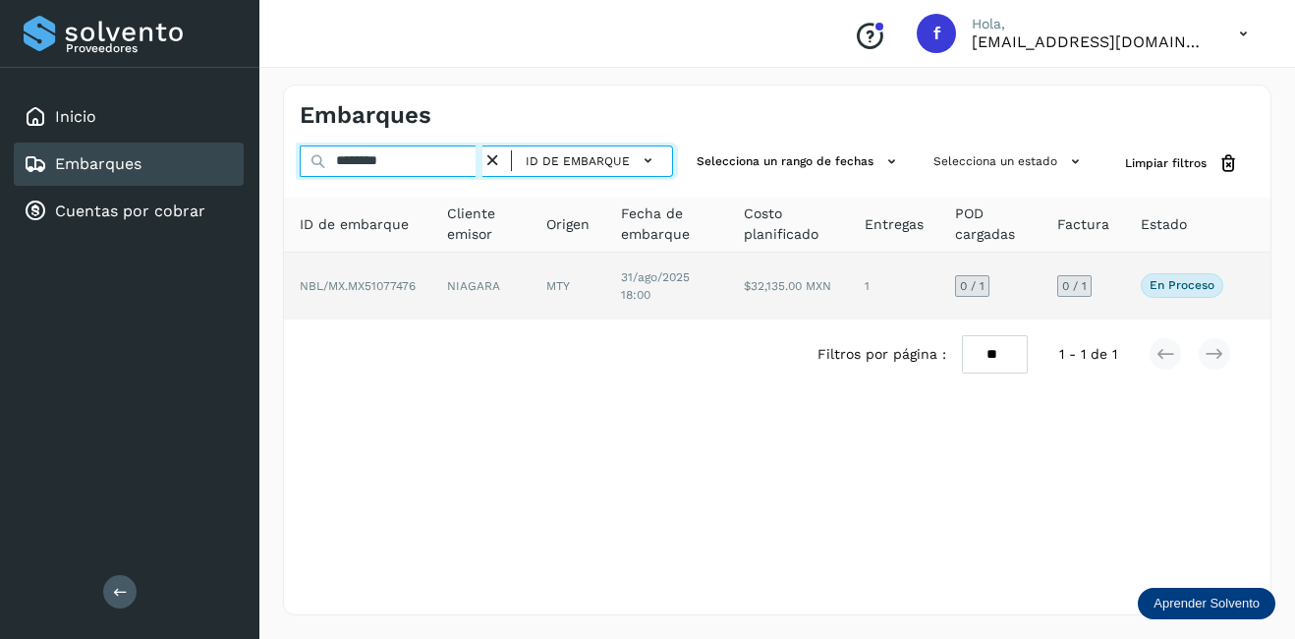
type input "********"
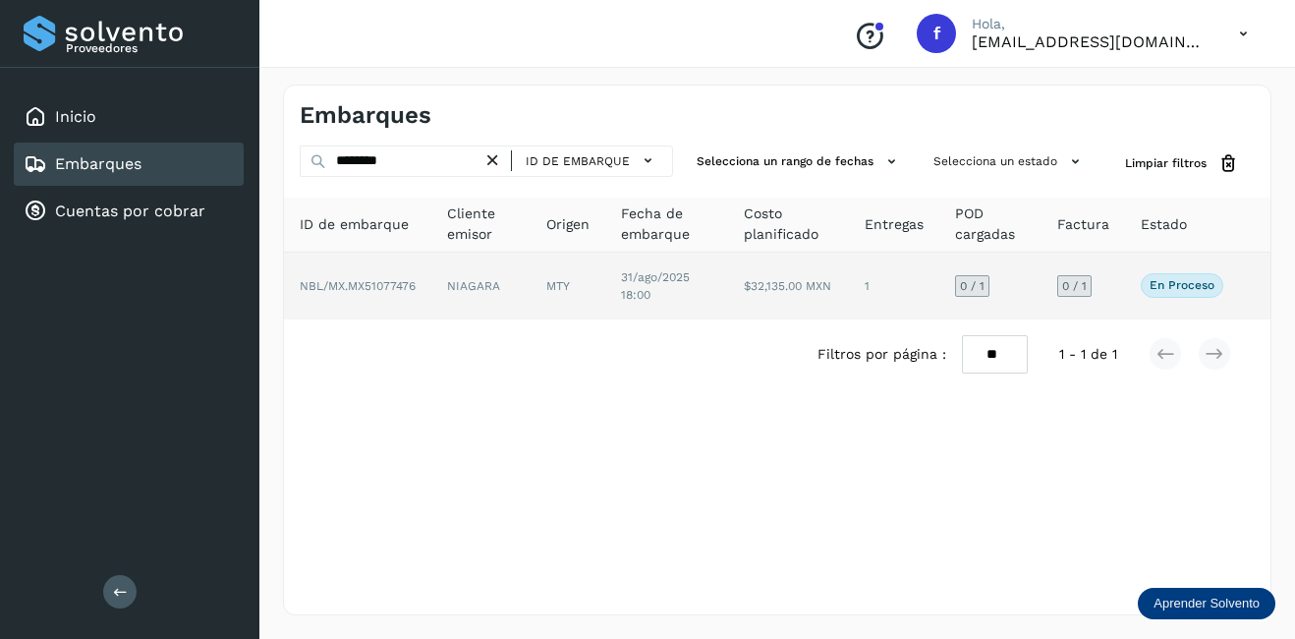
click at [402, 271] on td "NBL/MX.MX51077476" at bounding box center [357, 286] width 147 height 67
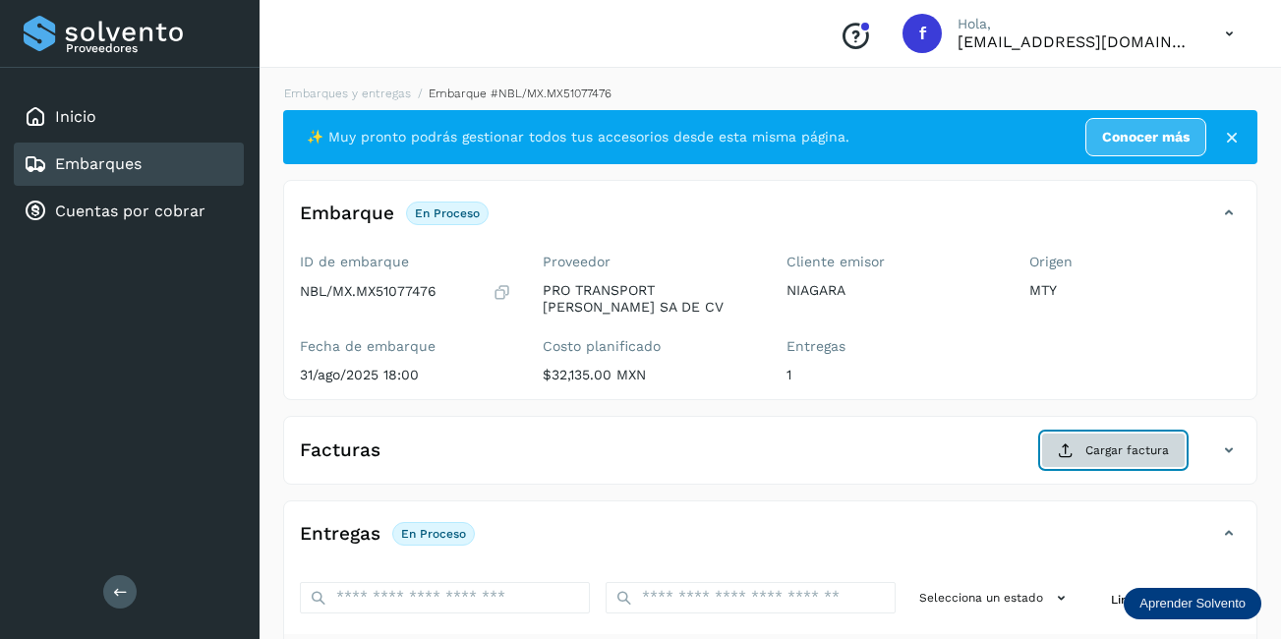
click at [1112, 457] on span "Cargar factura" at bounding box center [1127, 450] width 84 height 18
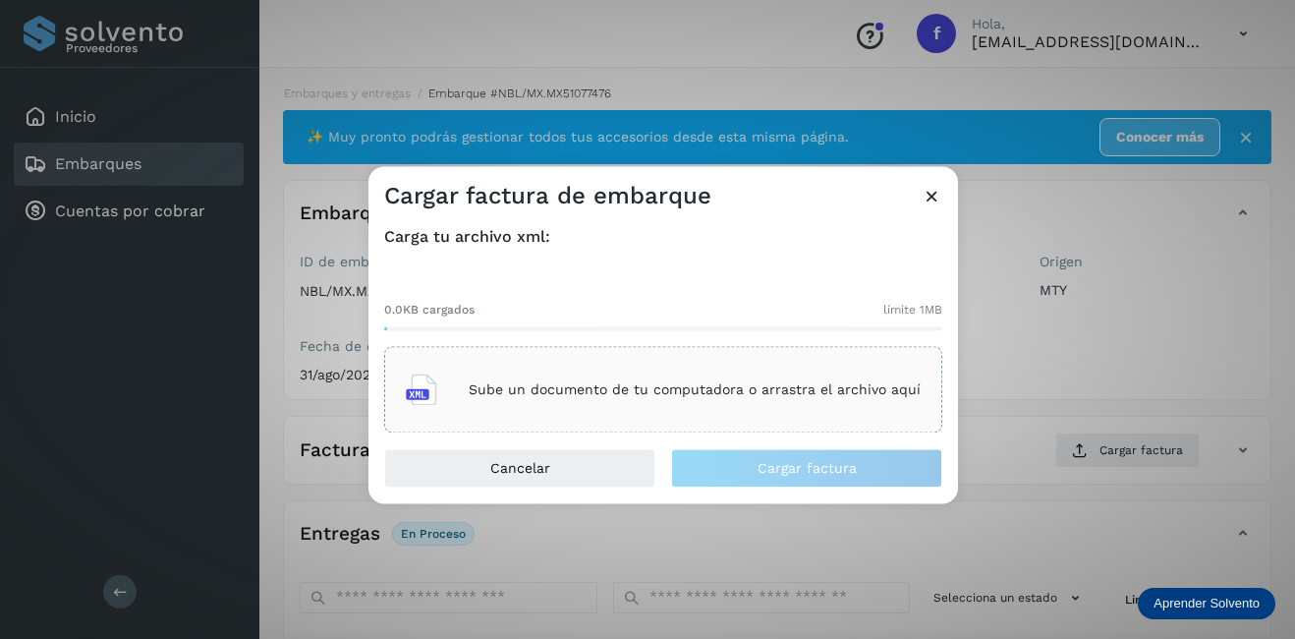
click at [594, 415] on div "Sube un documento de tu computadora o arrastra el archivo aquí" at bounding box center [663, 390] width 515 height 53
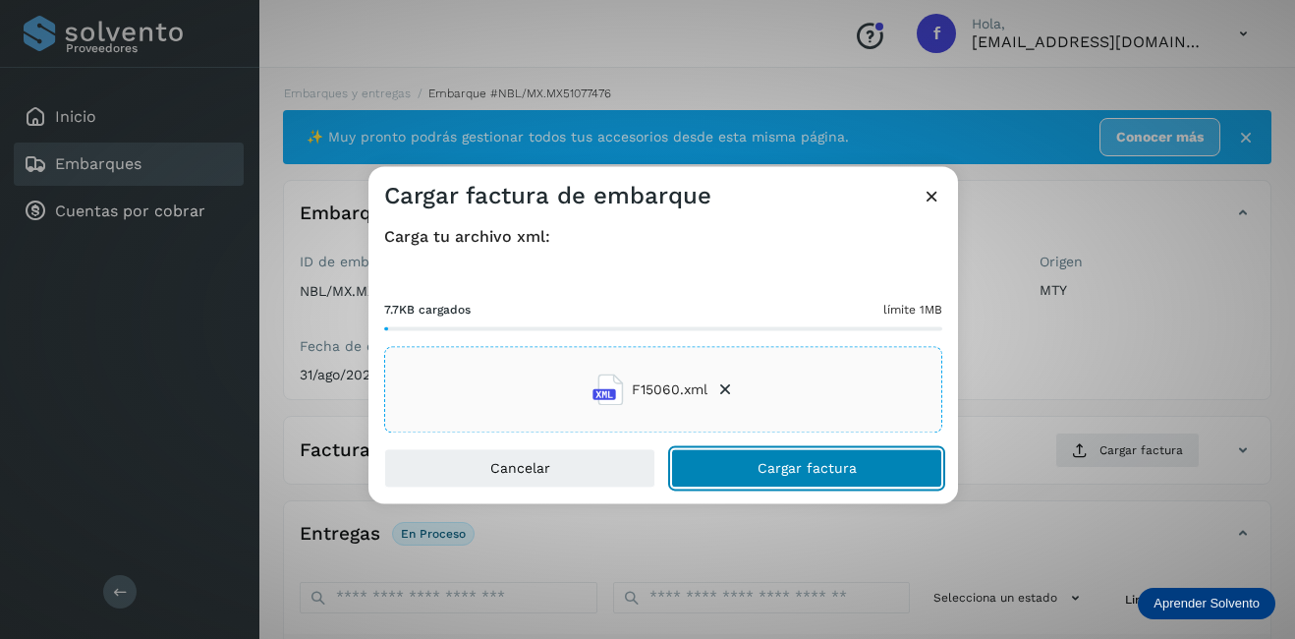
click at [789, 481] on button "Cargar factura" at bounding box center [806, 468] width 271 height 39
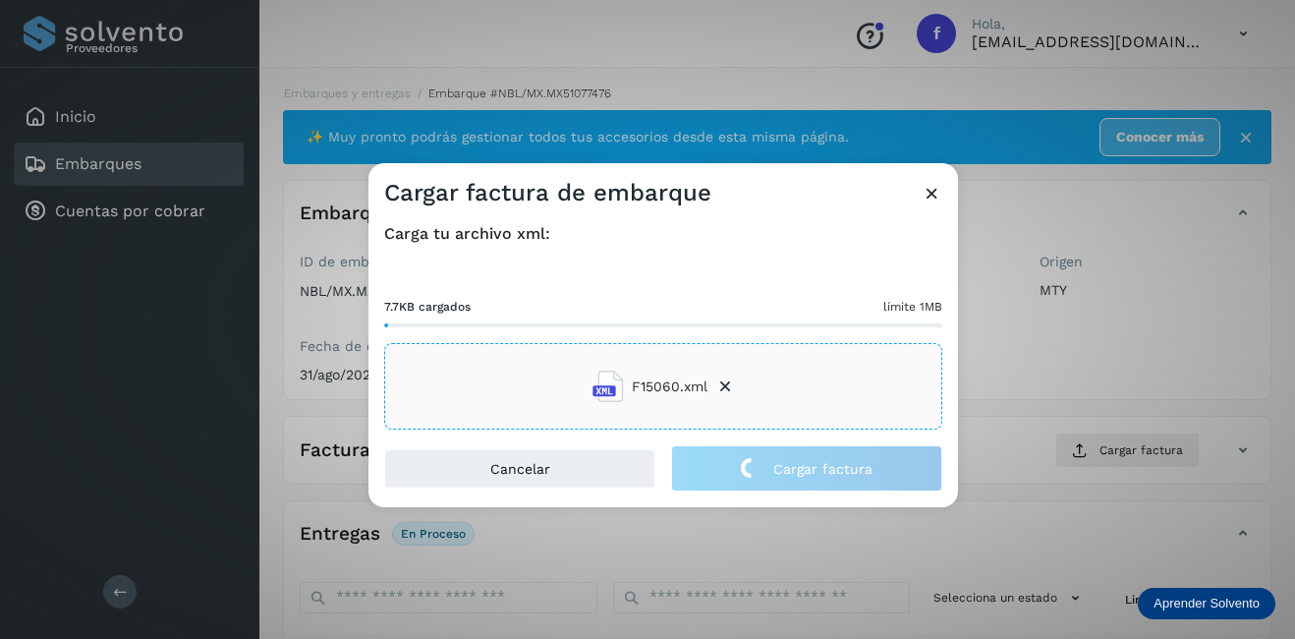
click at [1120, 403] on div "Cargar factura de embarque Carga tu archivo xml: 7.7KB cargados límite 1MB F150…" at bounding box center [647, 319] width 1295 height 639
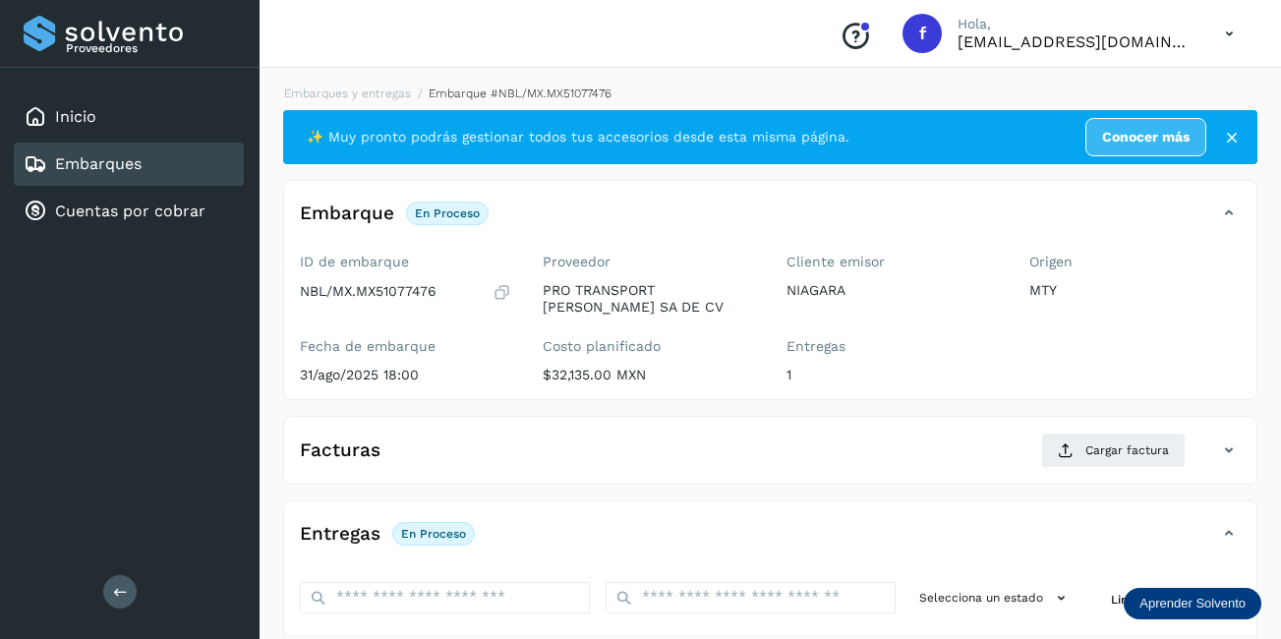
scroll to position [308, 0]
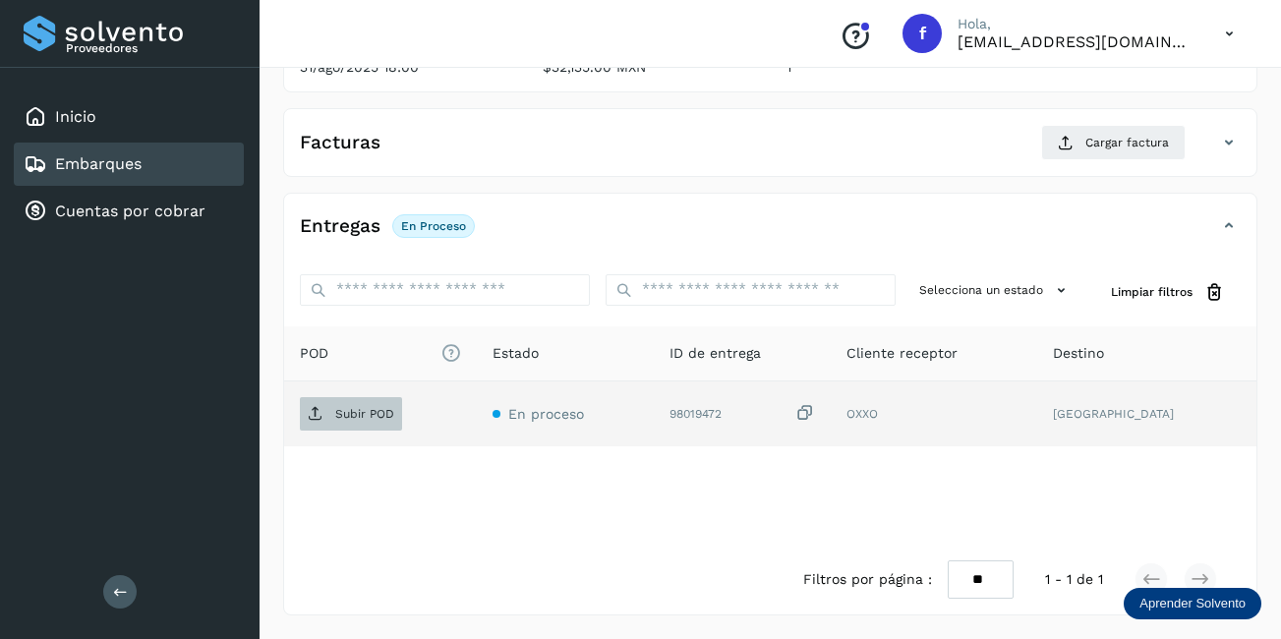
click at [359, 418] on p "Subir POD" at bounding box center [364, 414] width 59 height 14
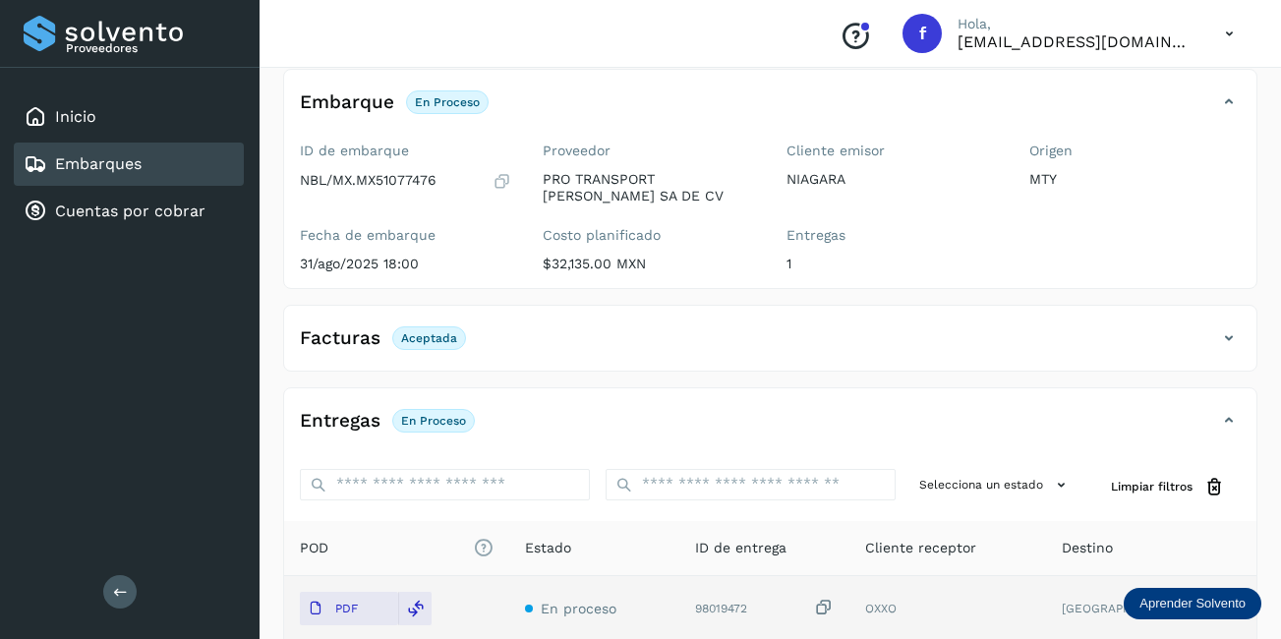
scroll to position [0, 0]
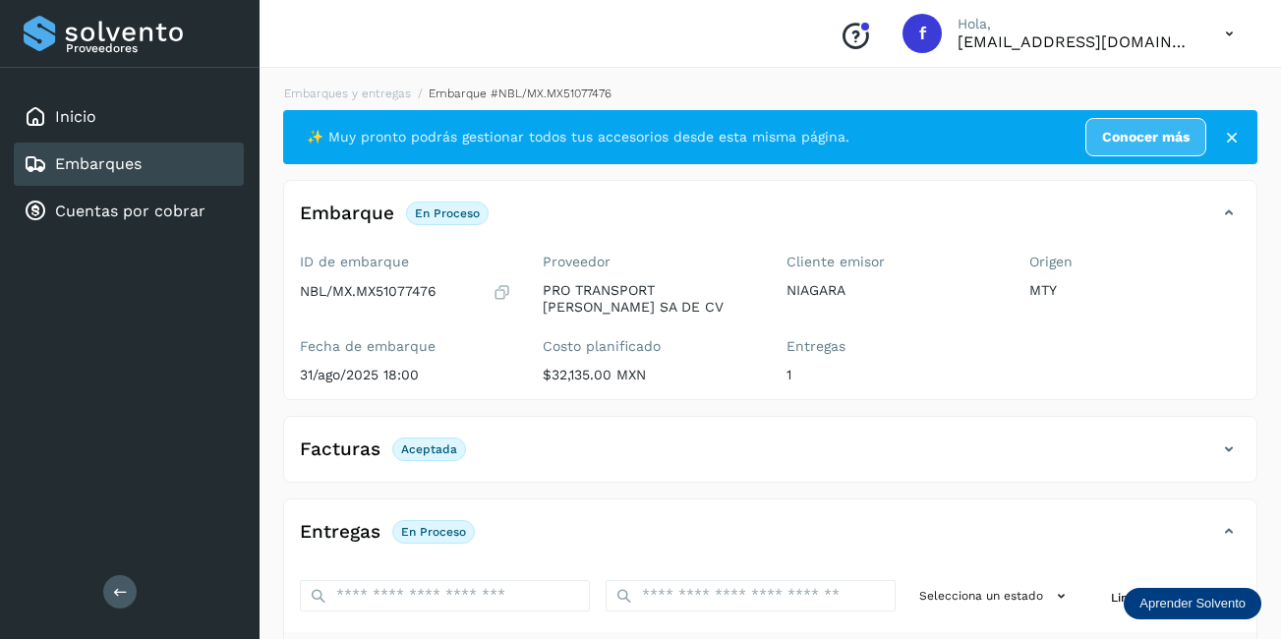
click at [223, 150] on div "Embarques" at bounding box center [129, 163] width 230 height 43
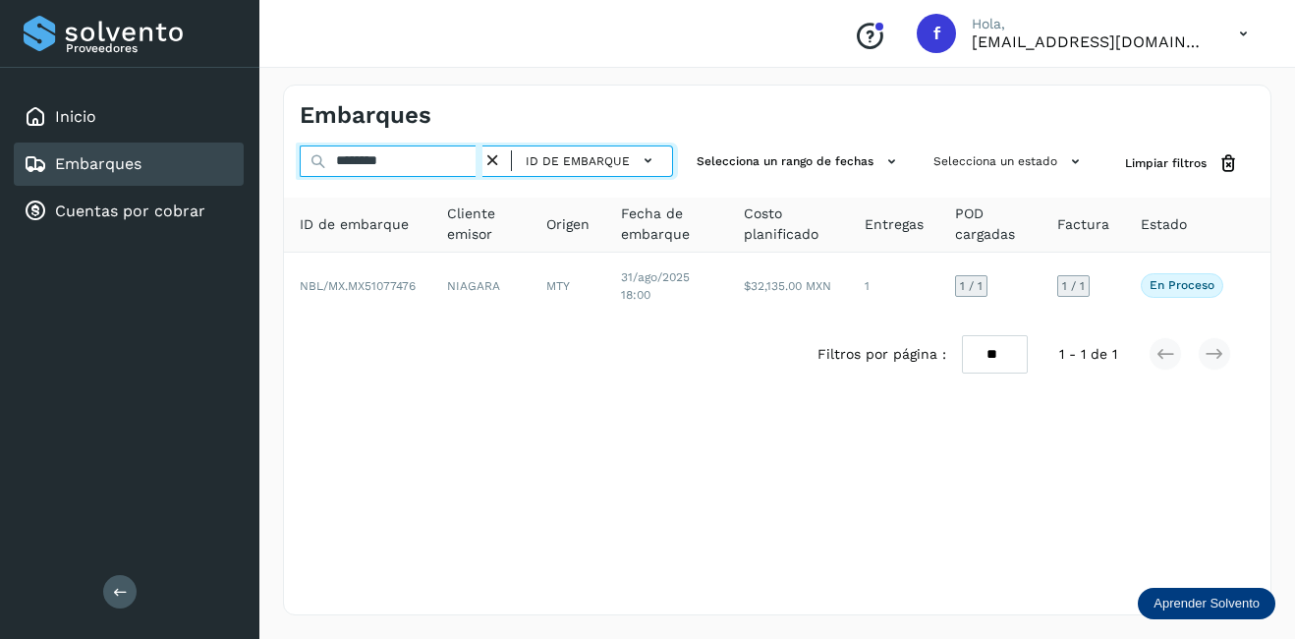
click at [422, 153] on input "********" at bounding box center [391, 160] width 183 height 31
drag, startPoint x: 422, startPoint y: 153, endPoint x: 290, endPoint y: 172, distance: 133.0
click at [292, 171] on div "******** ID de embarque Selecciona un rango de fechas Selecciona un estado Limp…" at bounding box center [777, 163] width 987 height 36
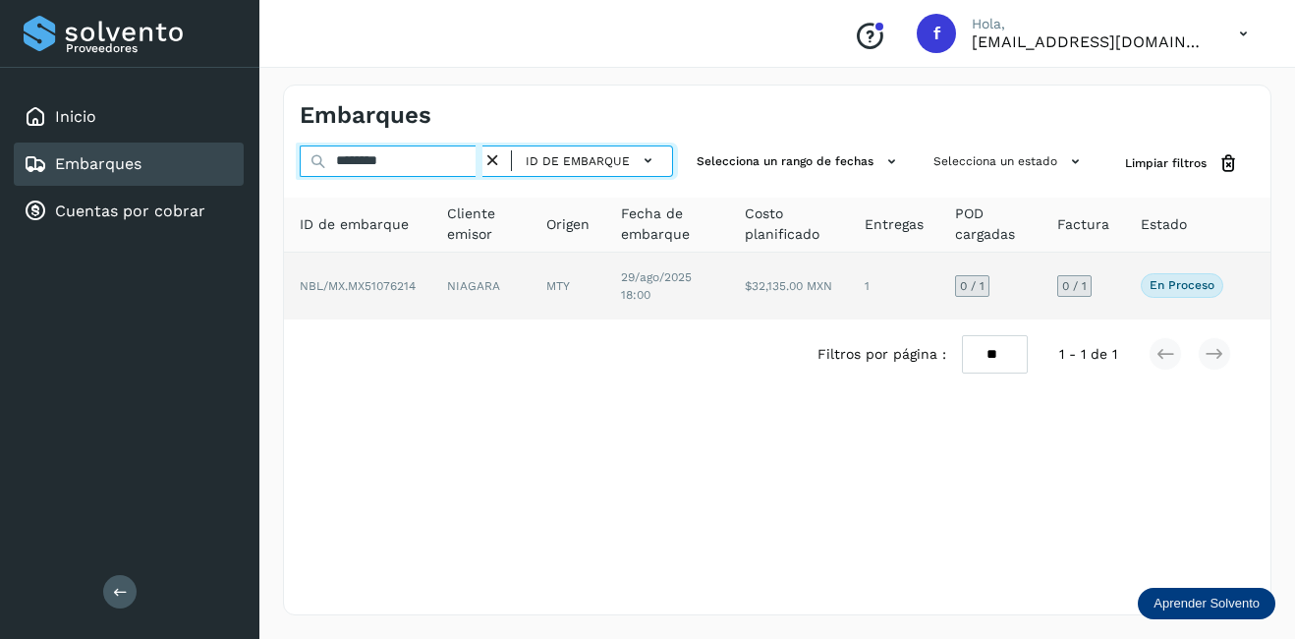
type input "********"
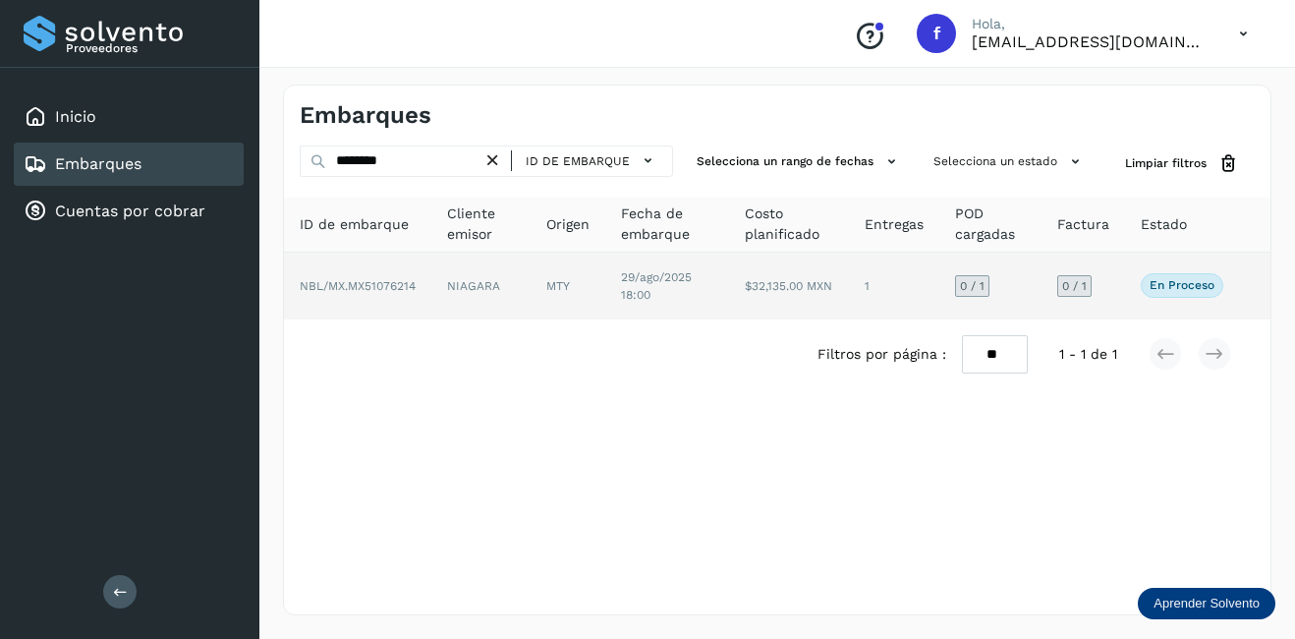
click at [485, 285] on td "NIAGARA" at bounding box center [480, 286] width 99 height 67
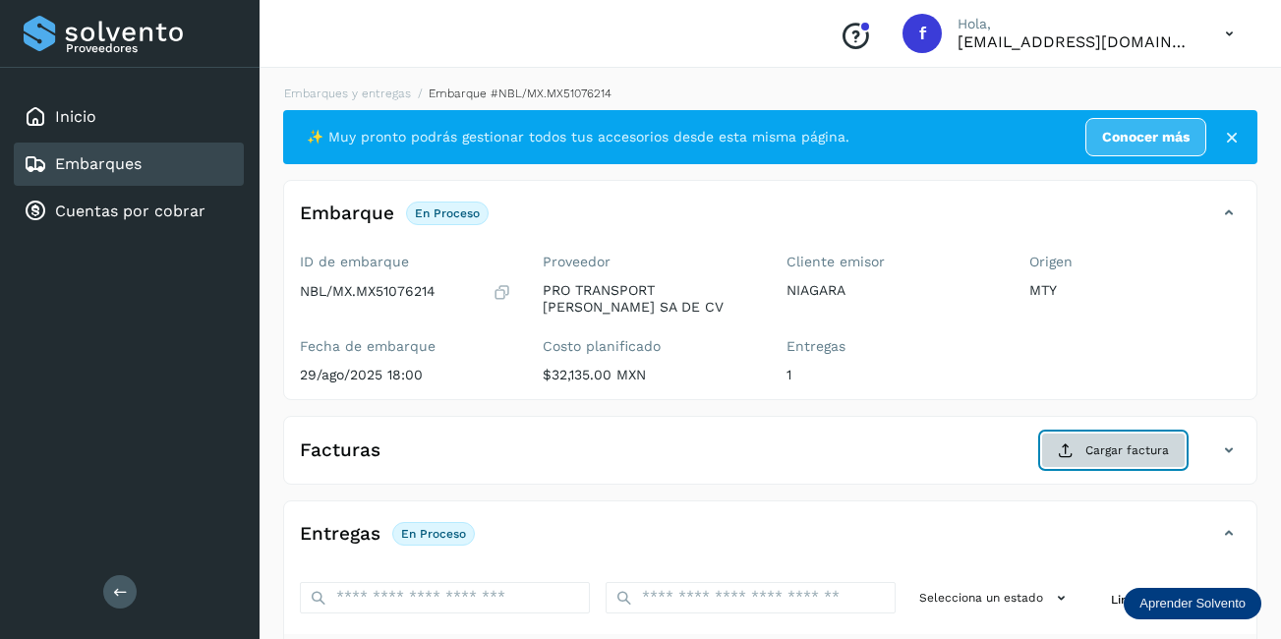
click at [1087, 461] on button "Cargar factura" at bounding box center [1113, 449] width 144 height 35
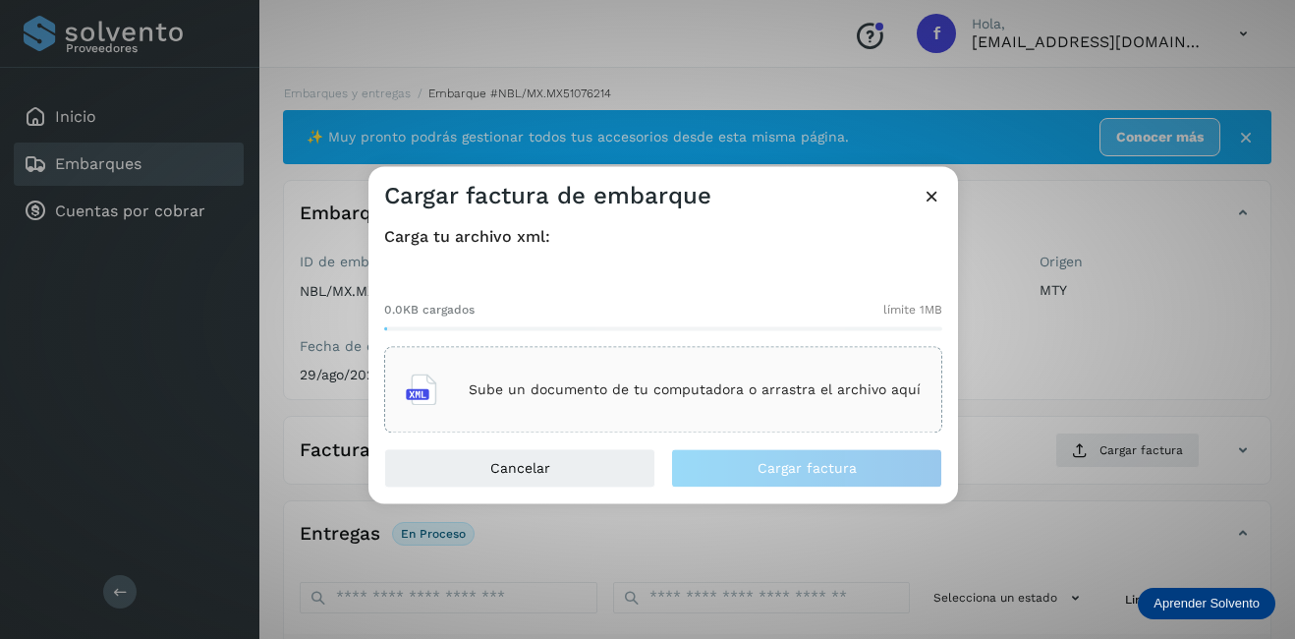
click at [725, 398] on div "Sube un documento de tu computadora o arrastra el archivo aquí" at bounding box center [663, 390] width 515 height 53
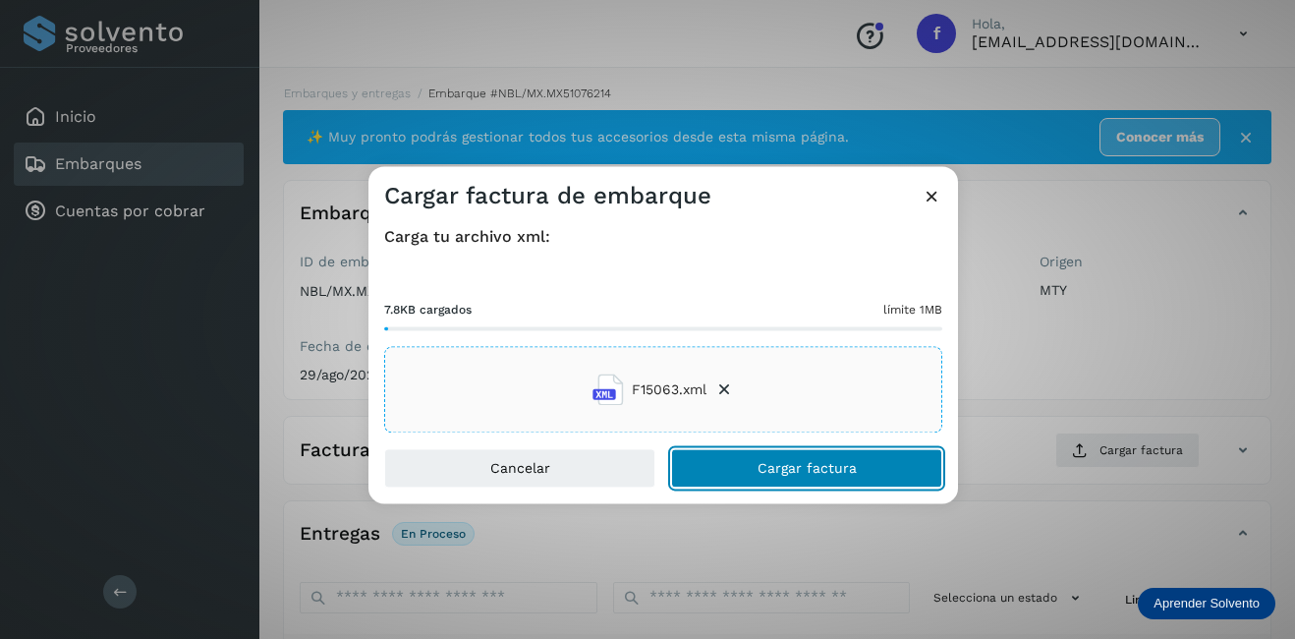
click at [789, 477] on button "Cargar factura" at bounding box center [806, 468] width 271 height 39
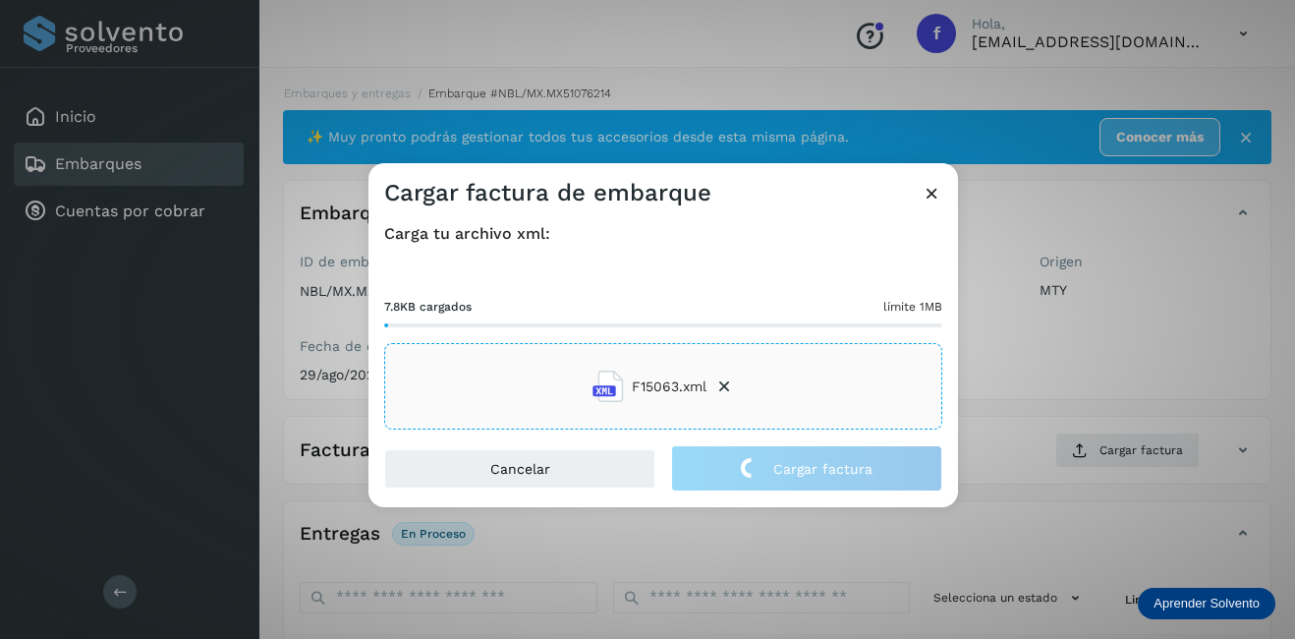
click at [1087, 397] on div "Cargar factura de embarque Carga tu archivo xml: 7.8KB cargados límite 1MB F150…" at bounding box center [647, 319] width 1295 height 639
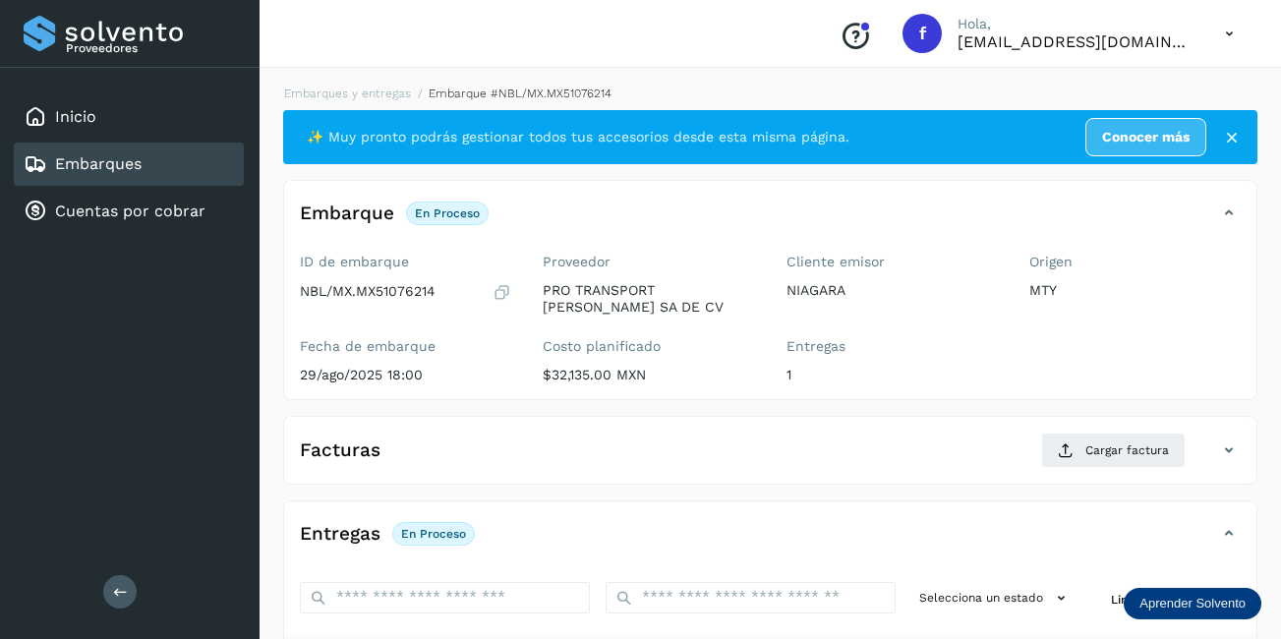
scroll to position [308, 0]
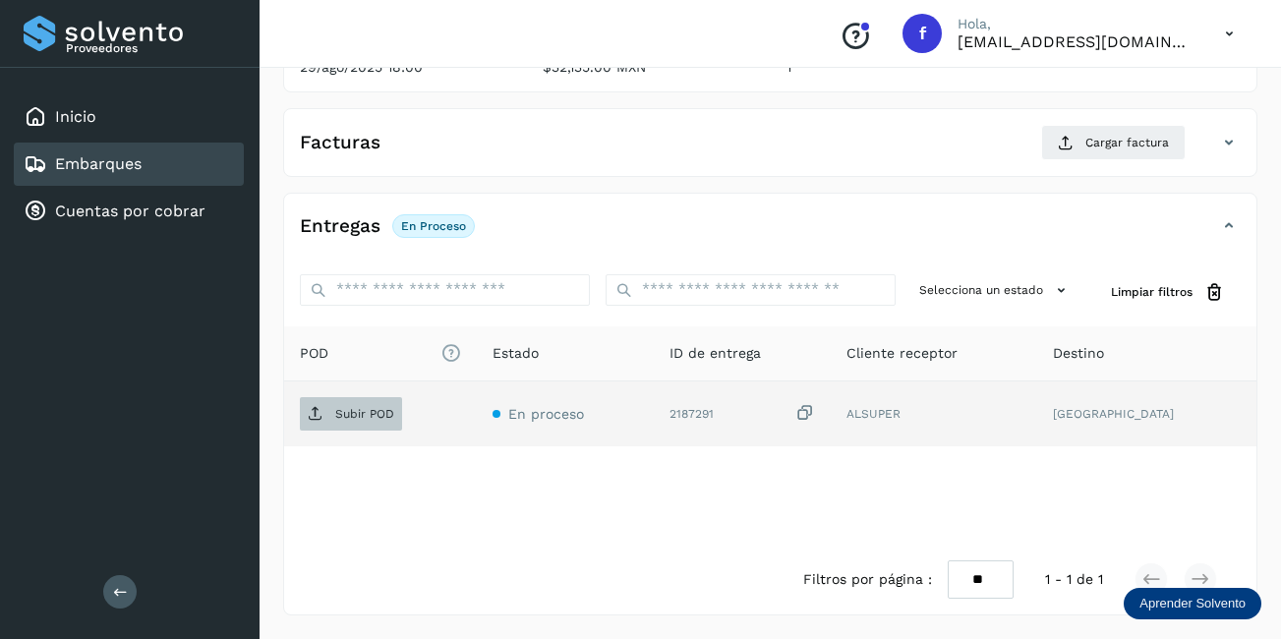
click at [377, 418] on p "Subir POD" at bounding box center [364, 414] width 59 height 14
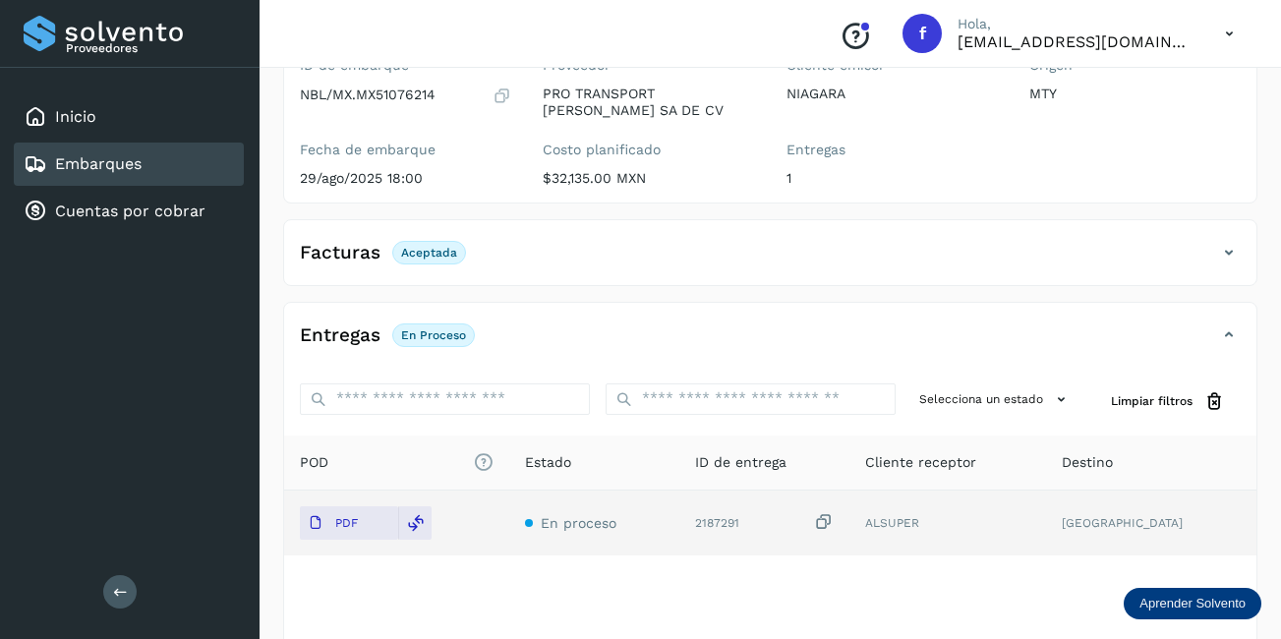
scroll to position [0, 0]
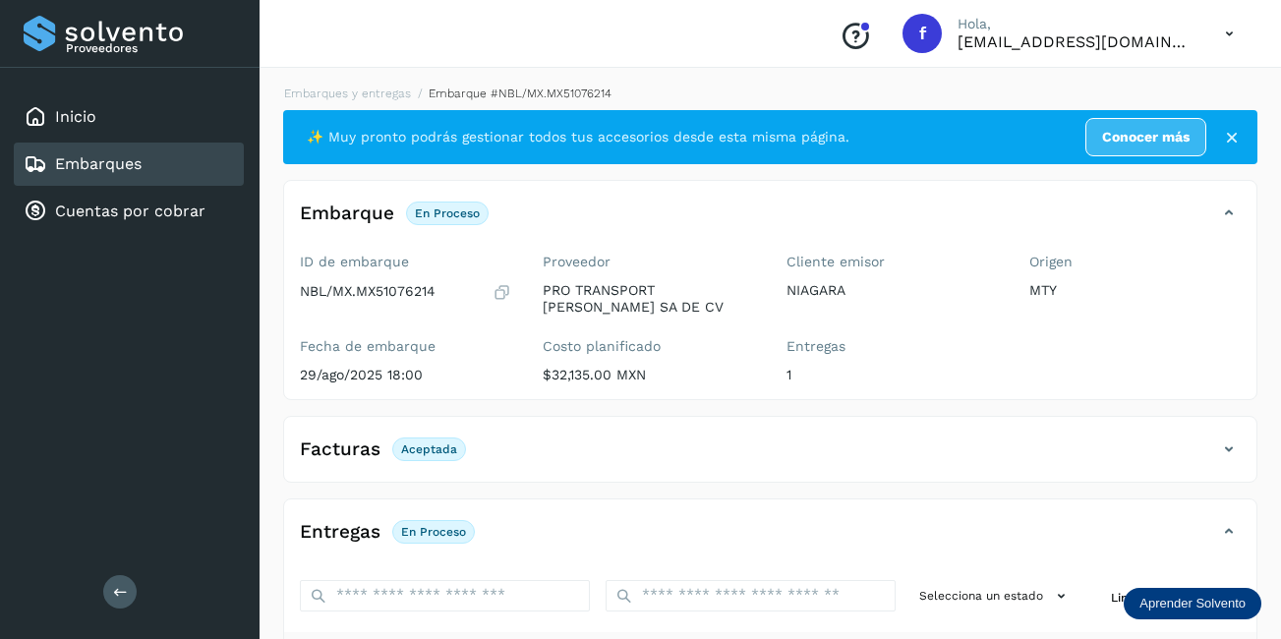
click at [135, 177] on div "Embarques" at bounding box center [129, 163] width 230 height 43
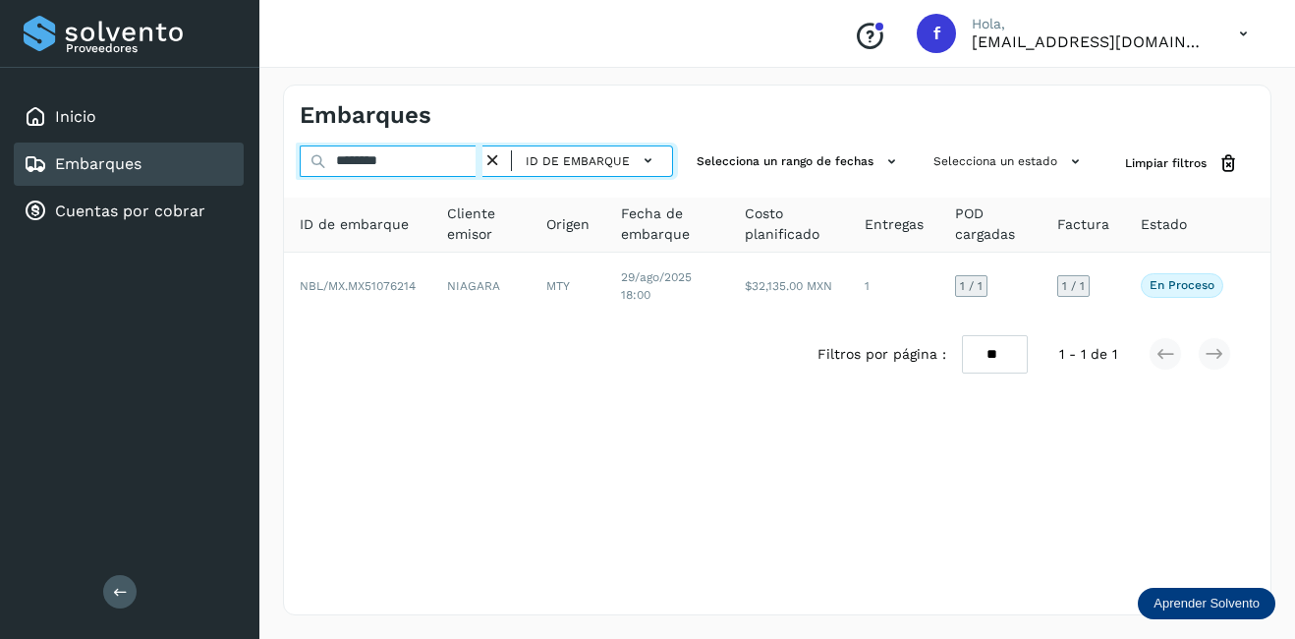
drag, startPoint x: 417, startPoint y: 159, endPoint x: 299, endPoint y: 156, distance: 118.0
click at [225, 156] on div "Proveedores Inicio Embarques Cuentas por cobrar Salir Conoce nuestros beneficio…" at bounding box center [647, 319] width 1295 height 639
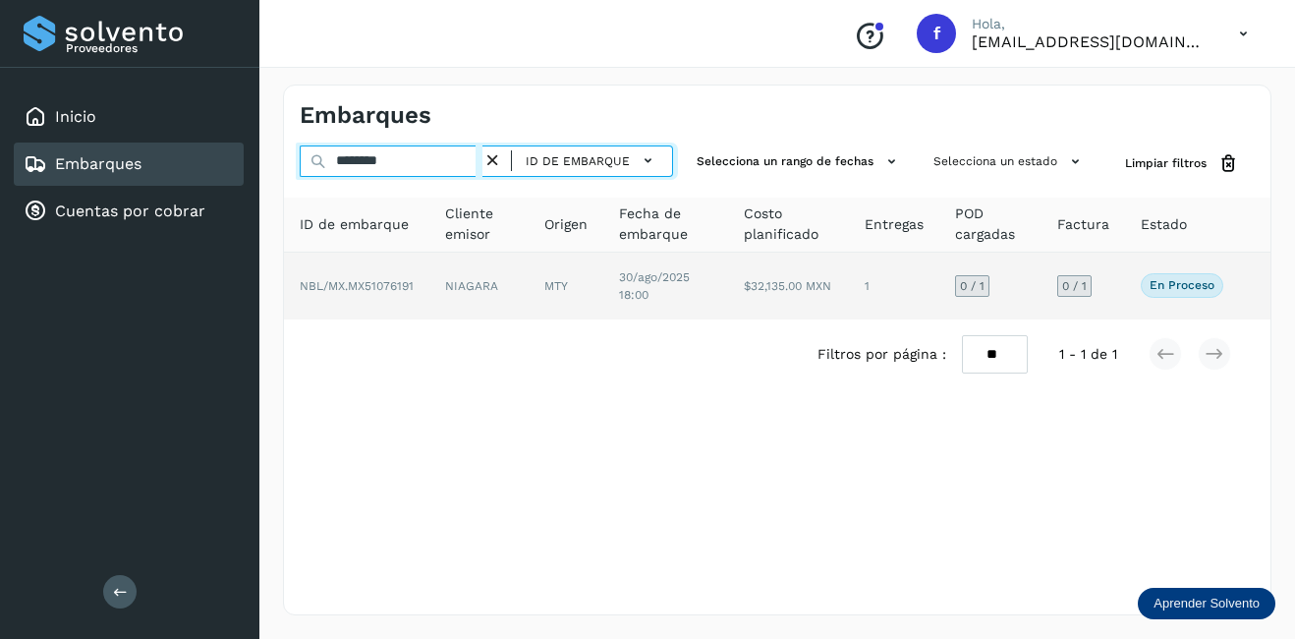
type input "********"
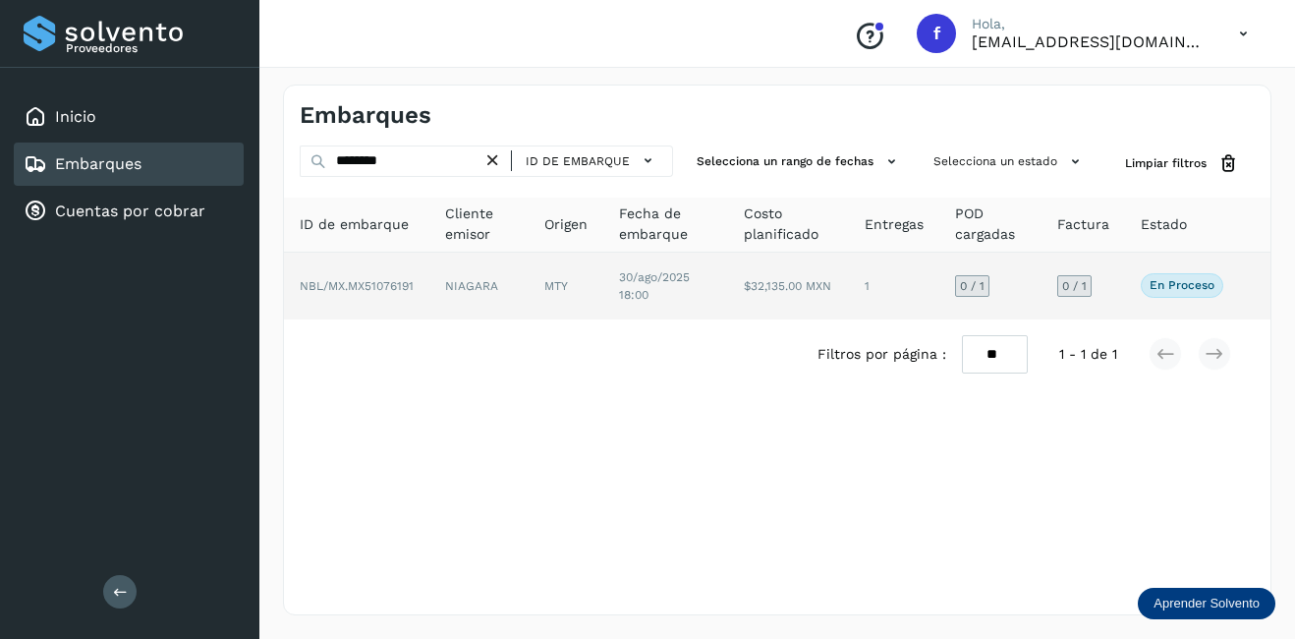
click at [418, 289] on td "NBL/MX.MX51076191" at bounding box center [356, 286] width 145 height 67
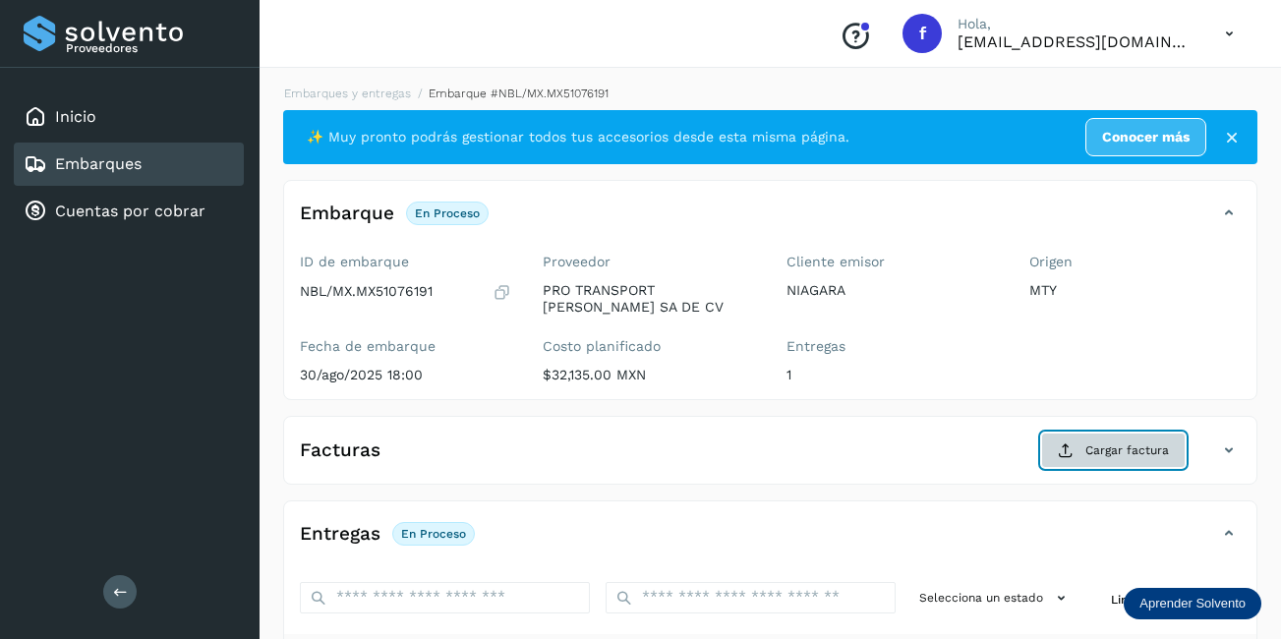
click at [1102, 458] on span "Cargar factura" at bounding box center [1127, 450] width 84 height 18
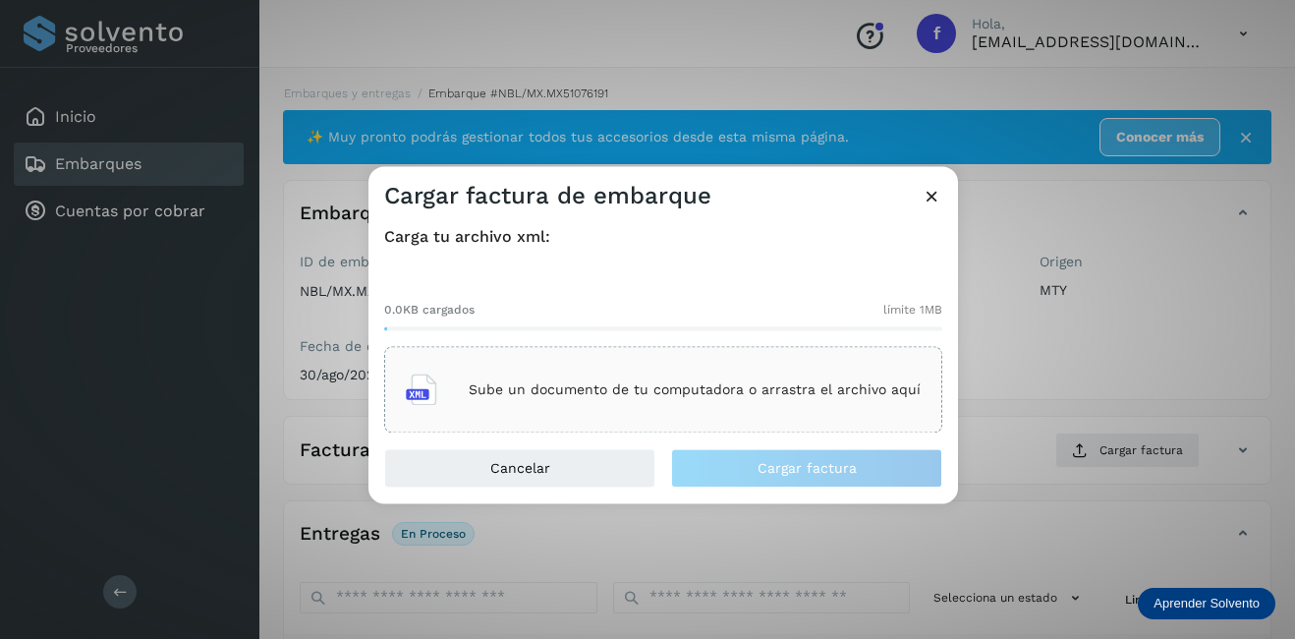
click at [763, 397] on p "Sube un documento de tu computadora o arrastra el archivo aquí" at bounding box center [695, 389] width 452 height 17
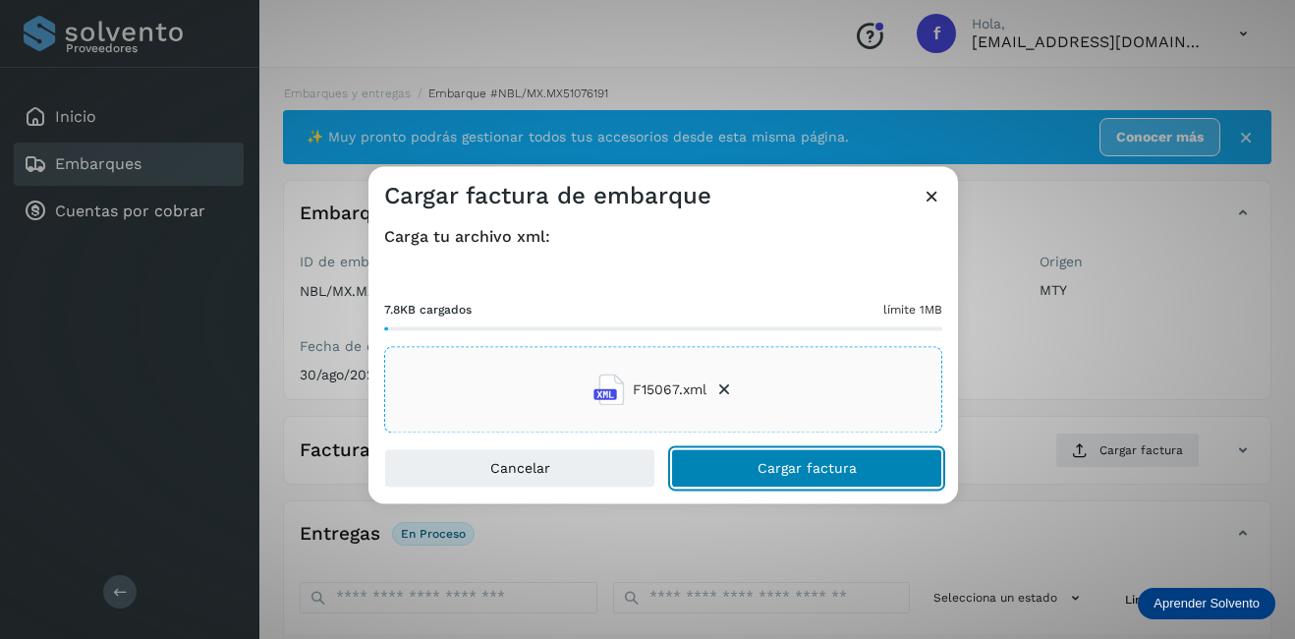
click at [817, 470] on span "Cargar factura" at bounding box center [807, 469] width 99 height 14
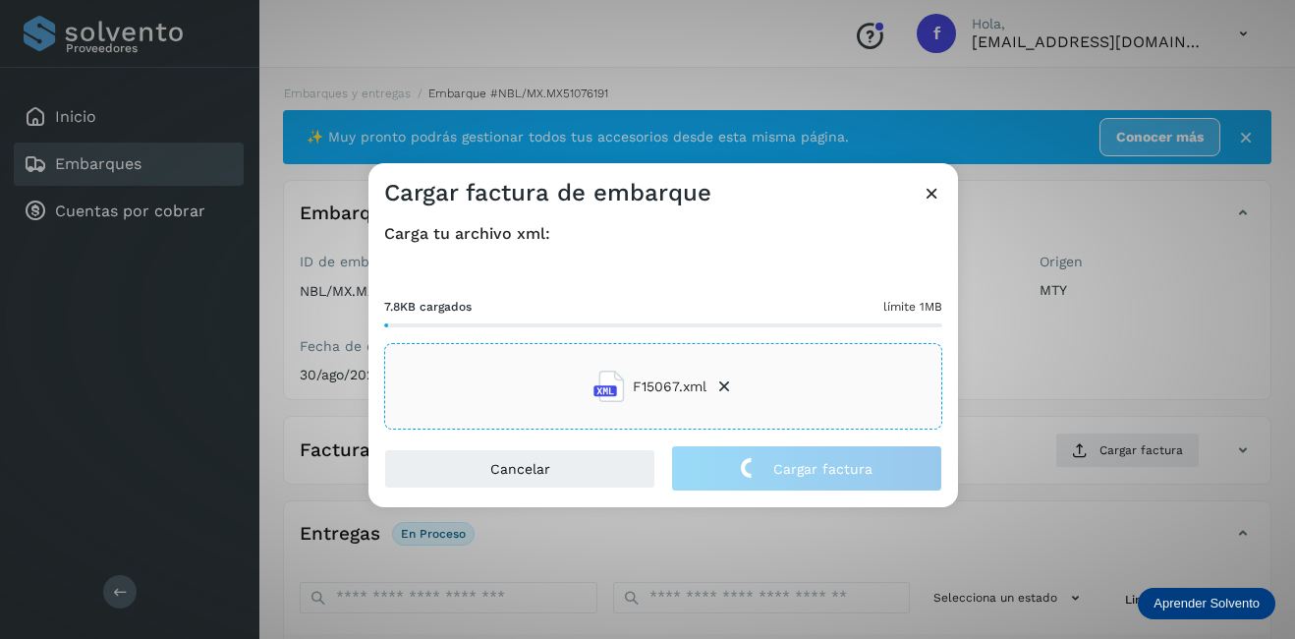
click at [1063, 370] on div "Cargar factura de embarque Carga tu archivo xml: 7.8KB cargados límite 1MB F150…" at bounding box center [647, 319] width 1295 height 639
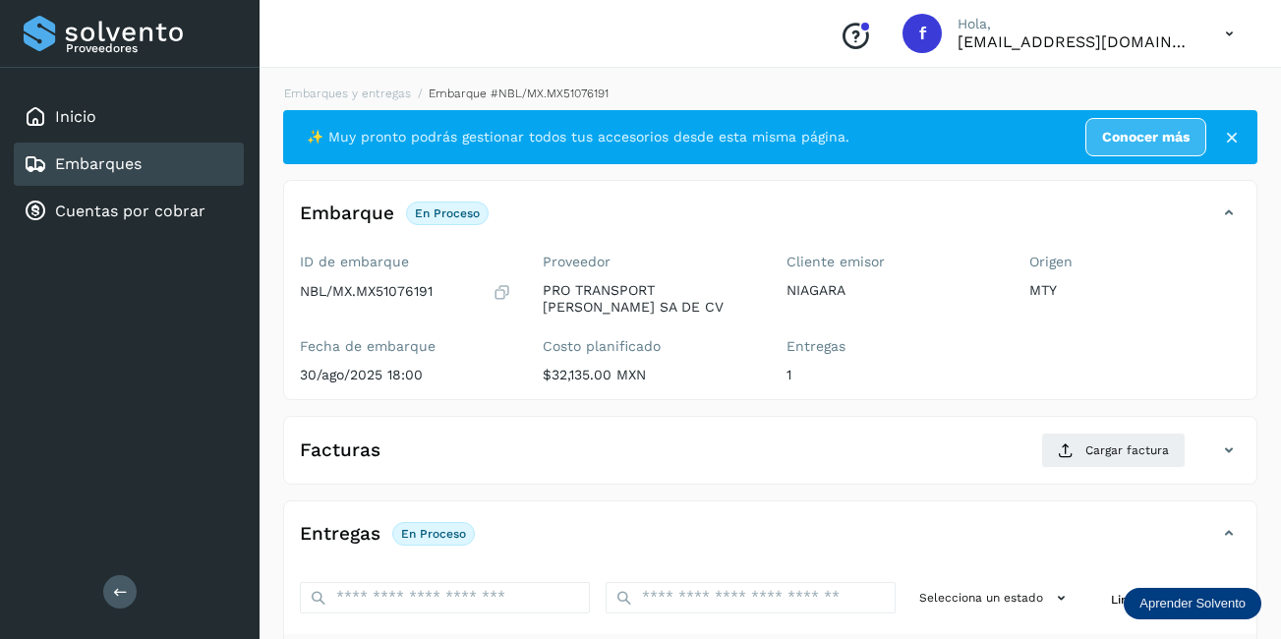
scroll to position [197, 0]
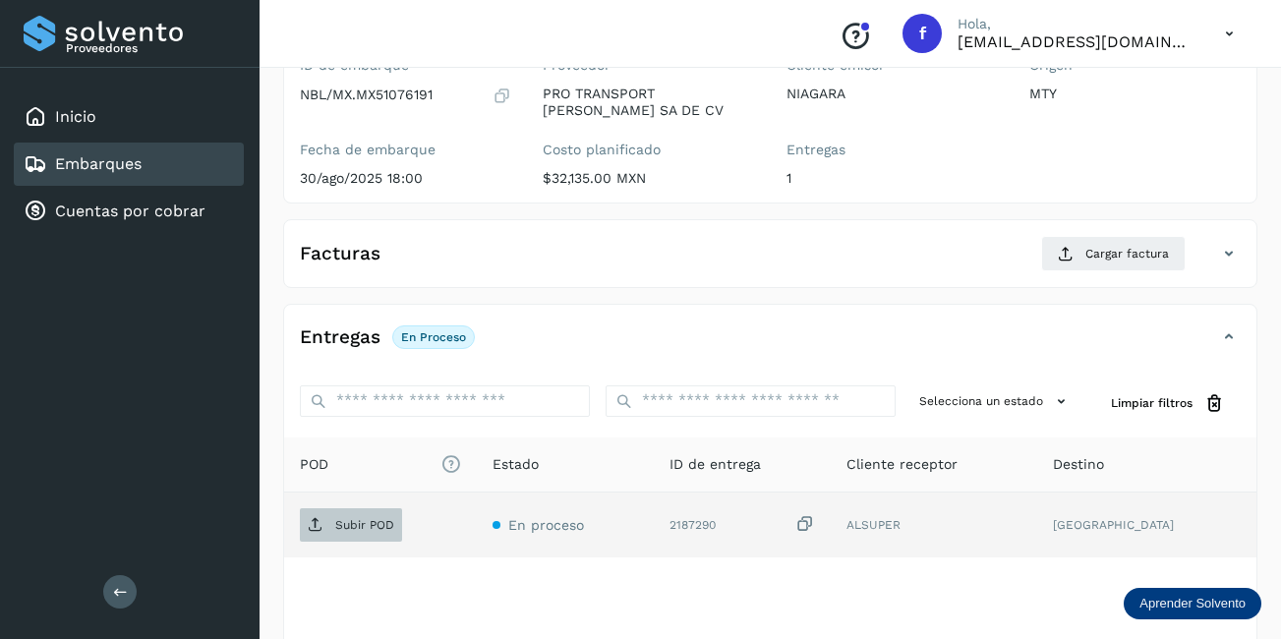
click at [356, 529] on p "Subir POD" at bounding box center [364, 525] width 59 height 14
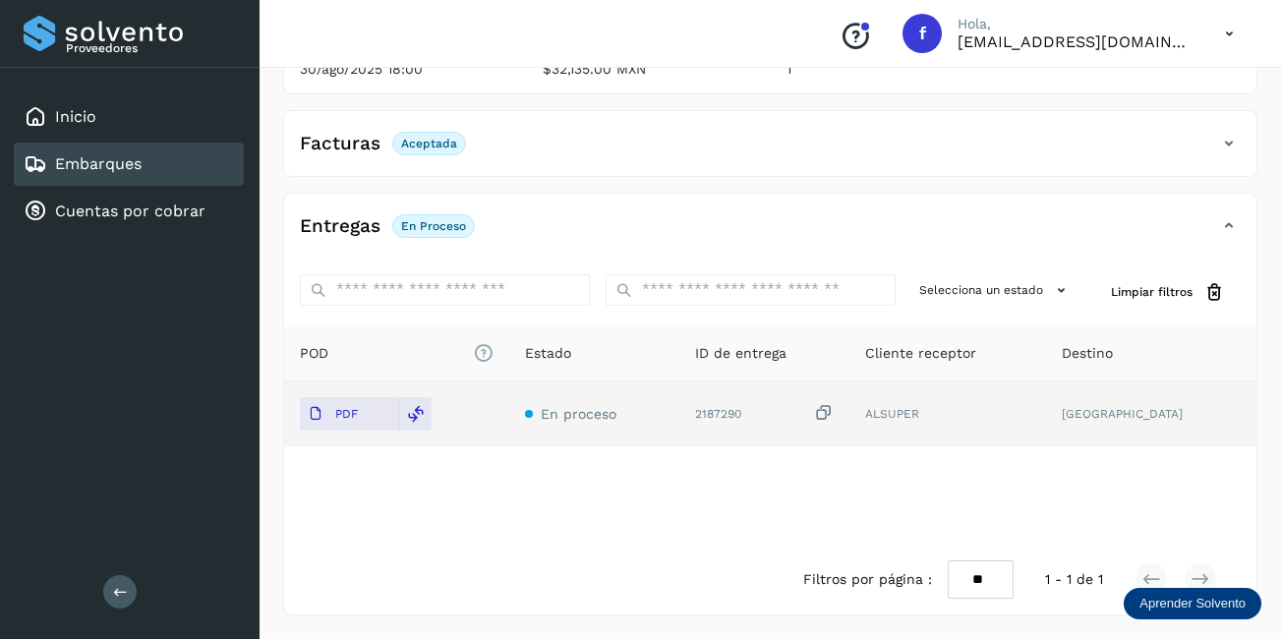
scroll to position [0, 0]
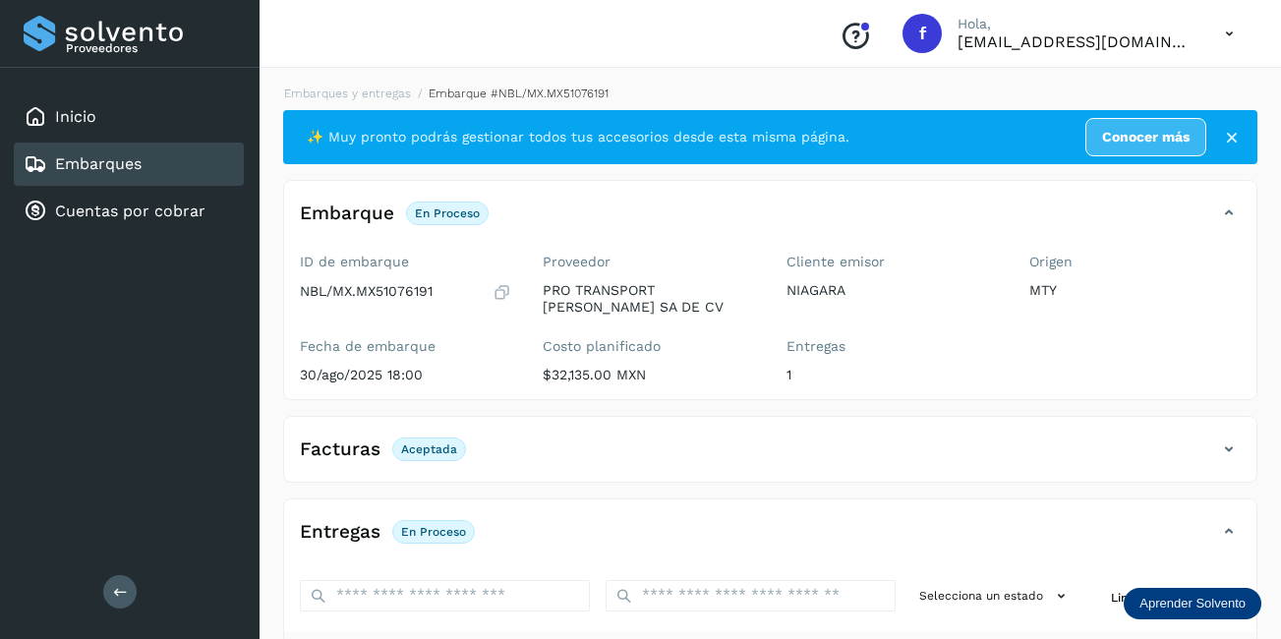
click at [174, 157] on div "Embarques" at bounding box center [129, 163] width 230 height 43
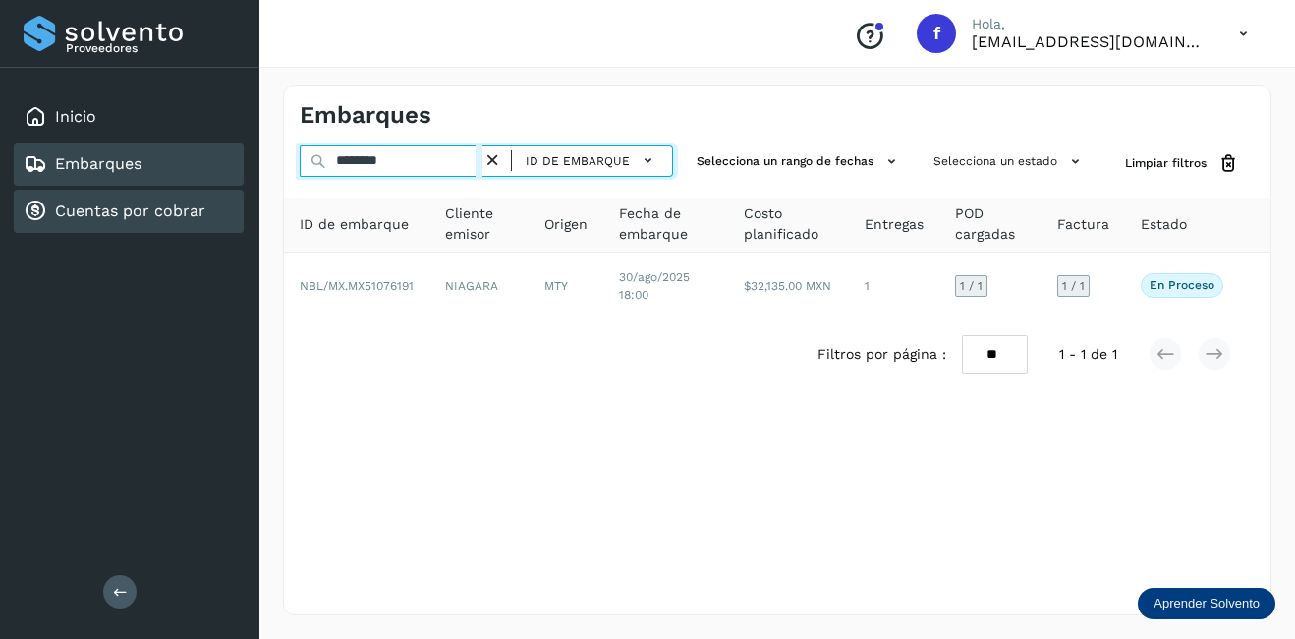
drag, startPoint x: 403, startPoint y: 167, endPoint x: 196, endPoint y: 199, distance: 209.7
click at [203, 198] on div "Proveedores Inicio Embarques Cuentas por cobrar Salir Conoce nuestros beneficio…" at bounding box center [647, 319] width 1295 height 639
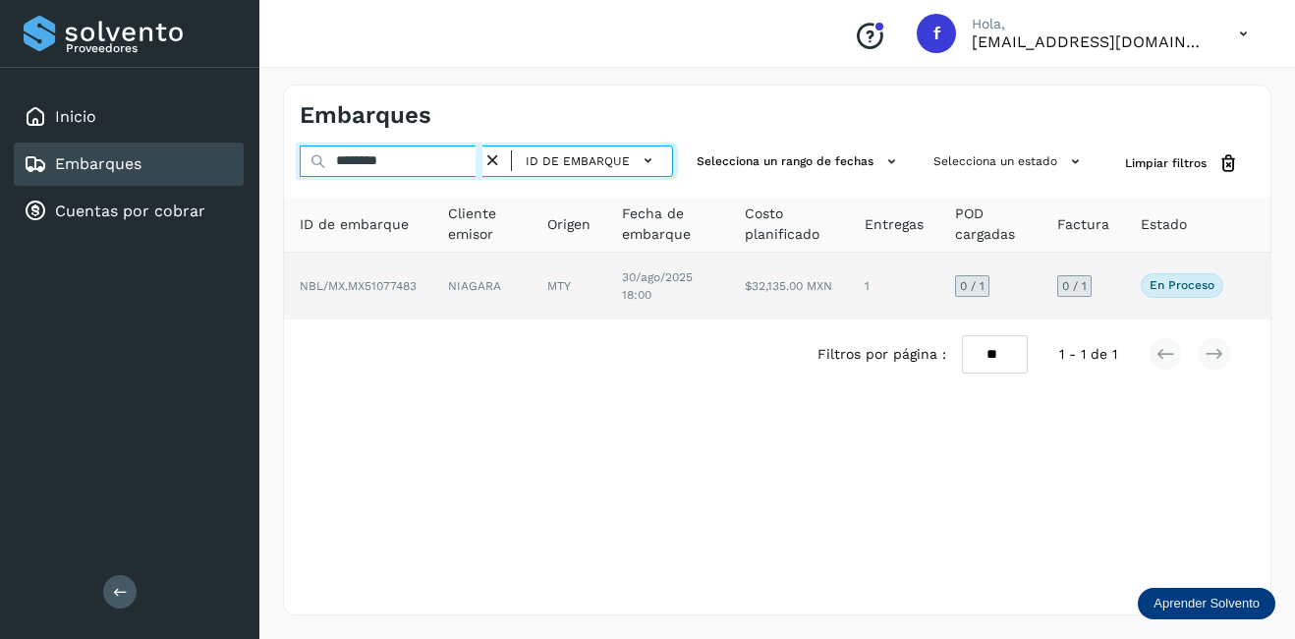
type input "********"
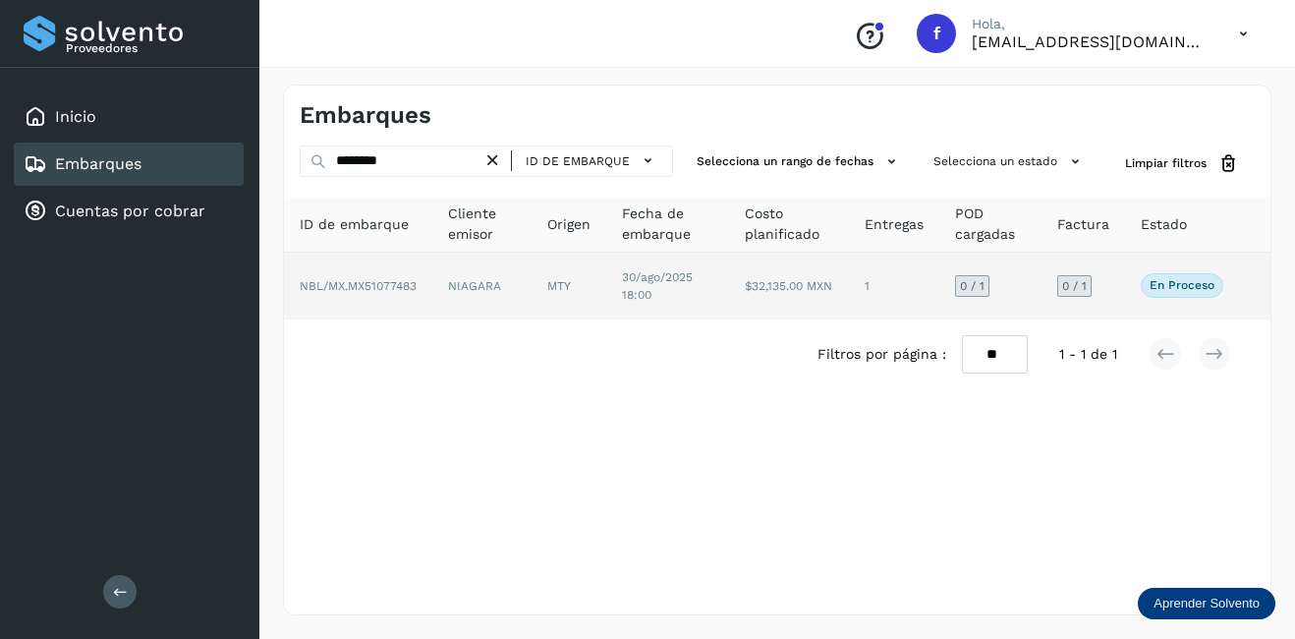
click at [508, 285] on td "NIAGARA" at bounding box center [481, 286] width 99 height 67
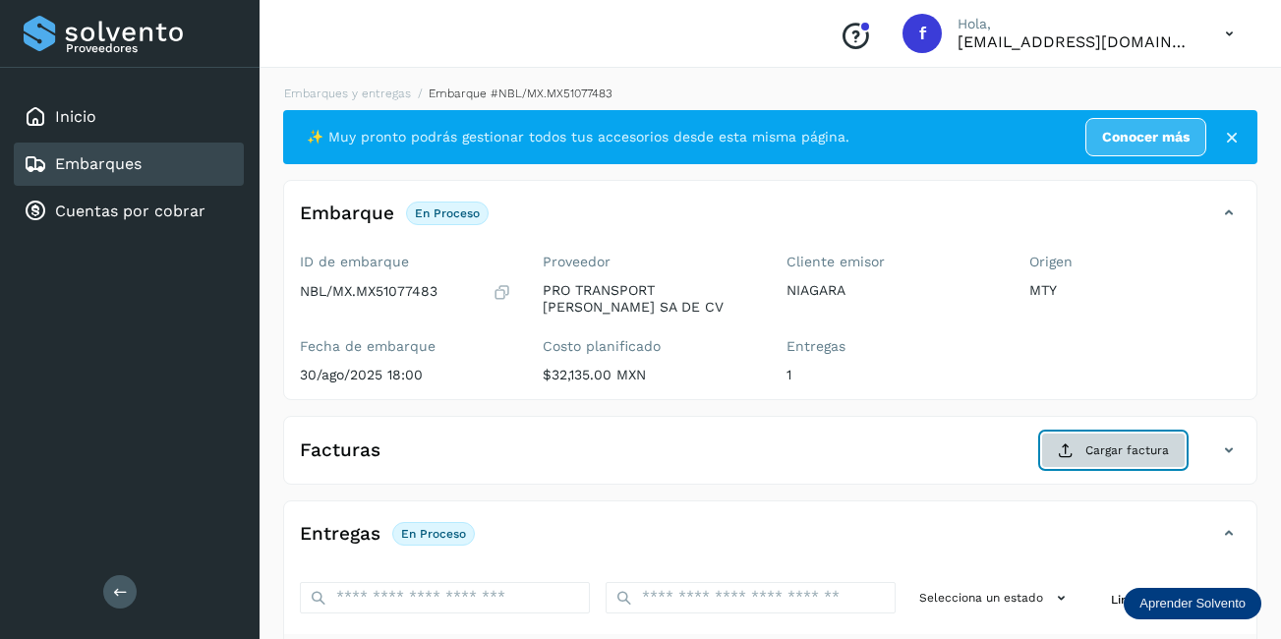
click at [1081, 459] on button "Cargar factura" at bounding box center [1113, 449] width 144 height 35
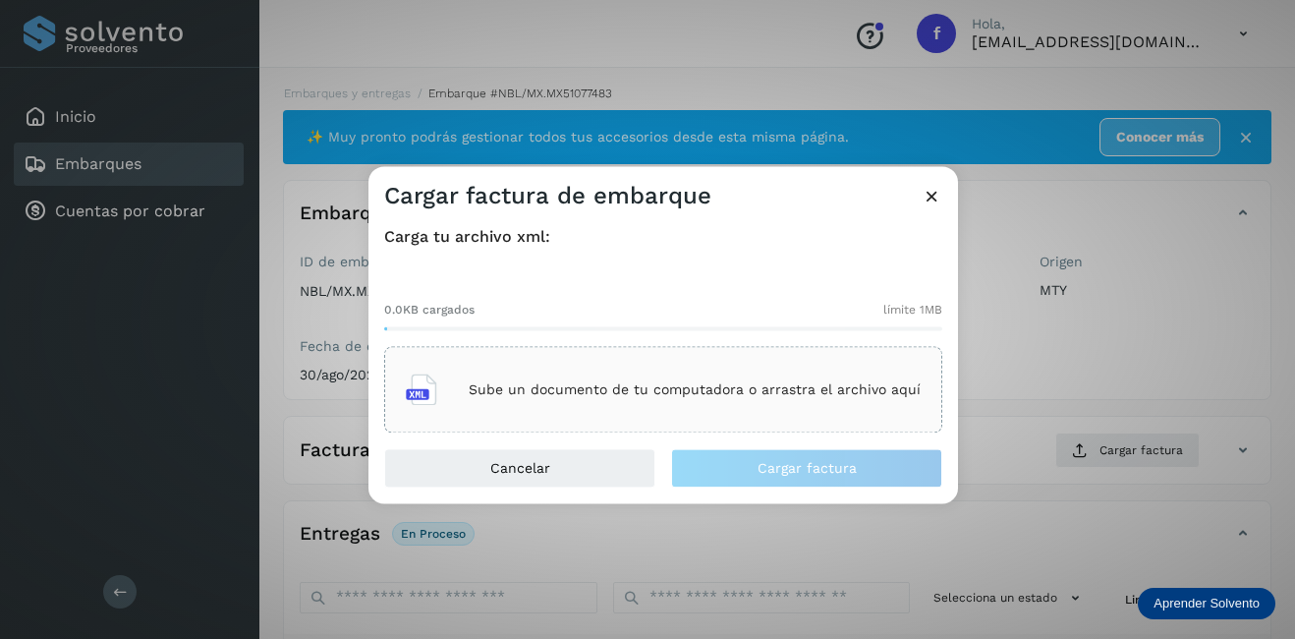
click at [684, 375] on div "Sube un documento de tu computadora o arrastra el archivo aquí" at bounding box center [663, 390] width 515 height 53
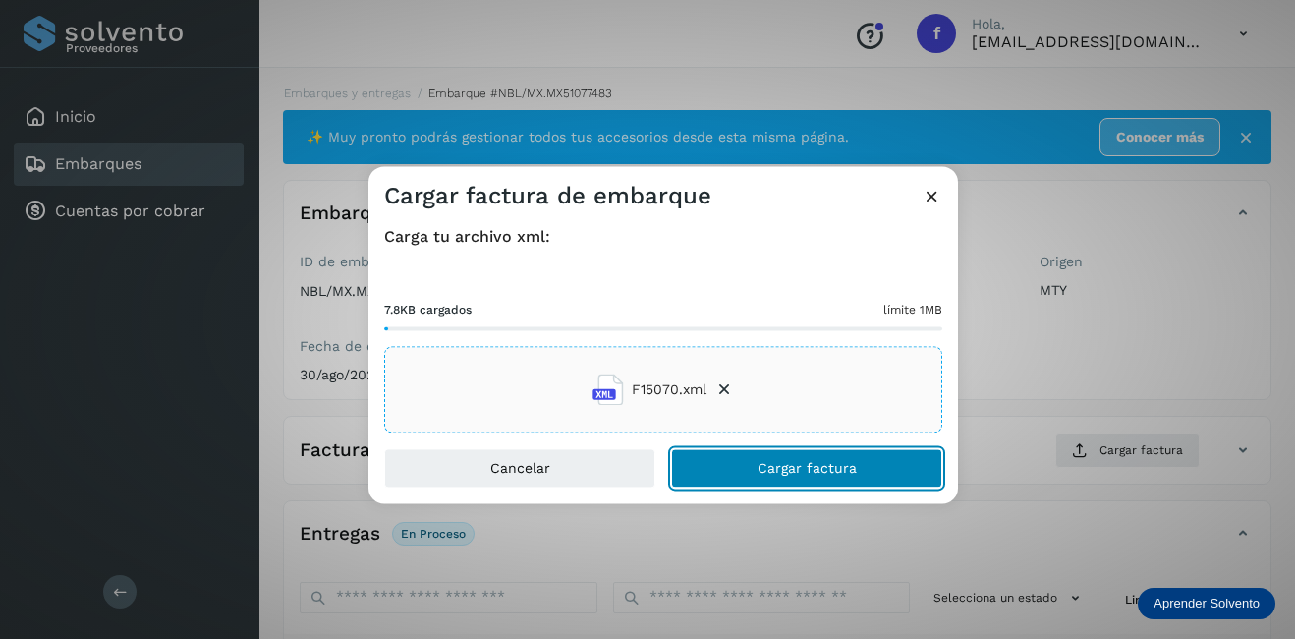
click at [738, 472] on button "Cargar factura" at bounding box center [806, 468] width 271 height 39
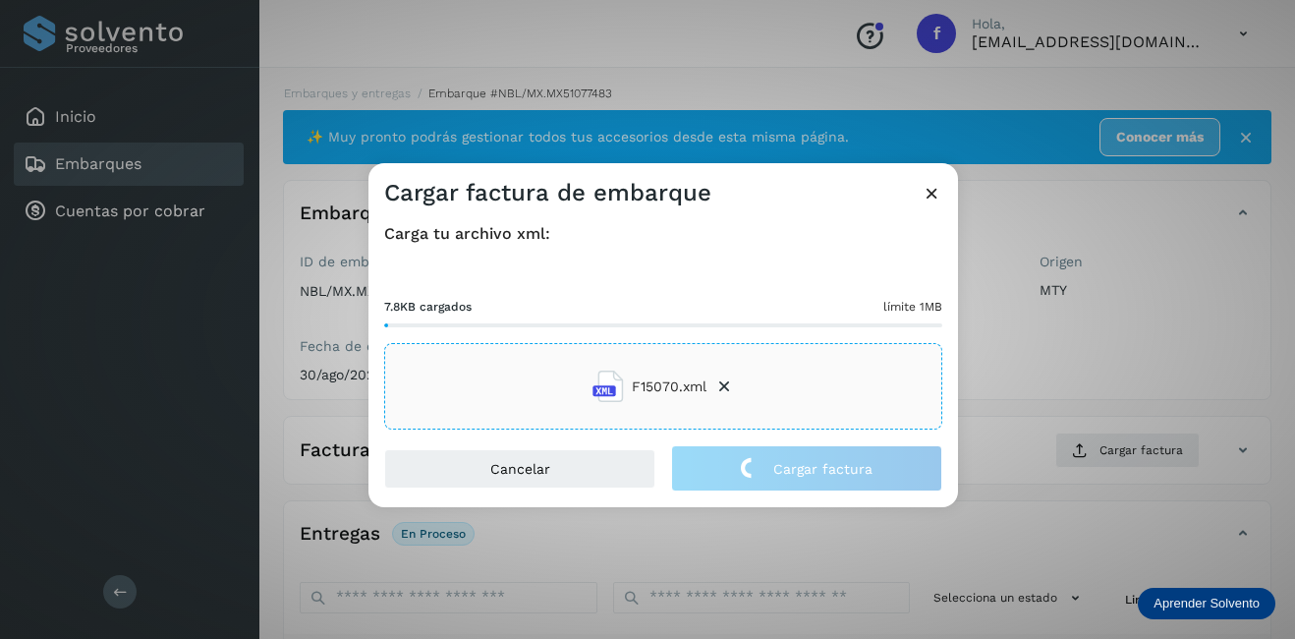
click at [997, 336] on div "Cargar factura de embarque Carga tu archivo xml: 7.8KB cargados límite 1MB F150…" at bounding box center [647, 319] width 1295 height 639
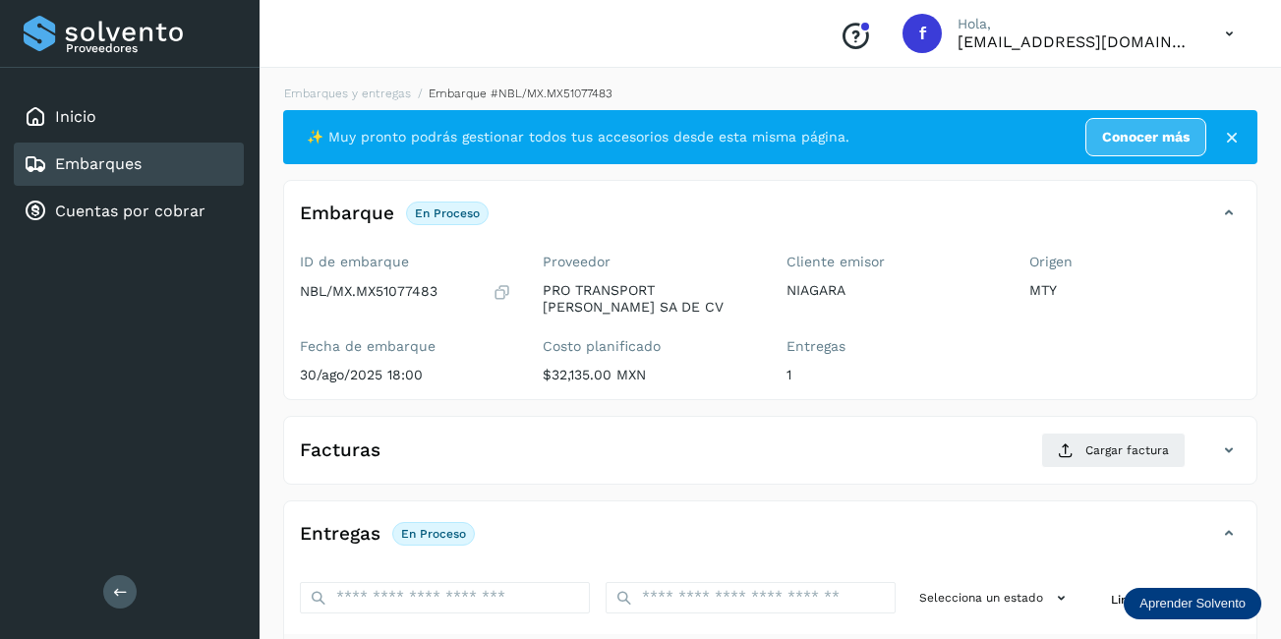
scroll to position [197, 0]
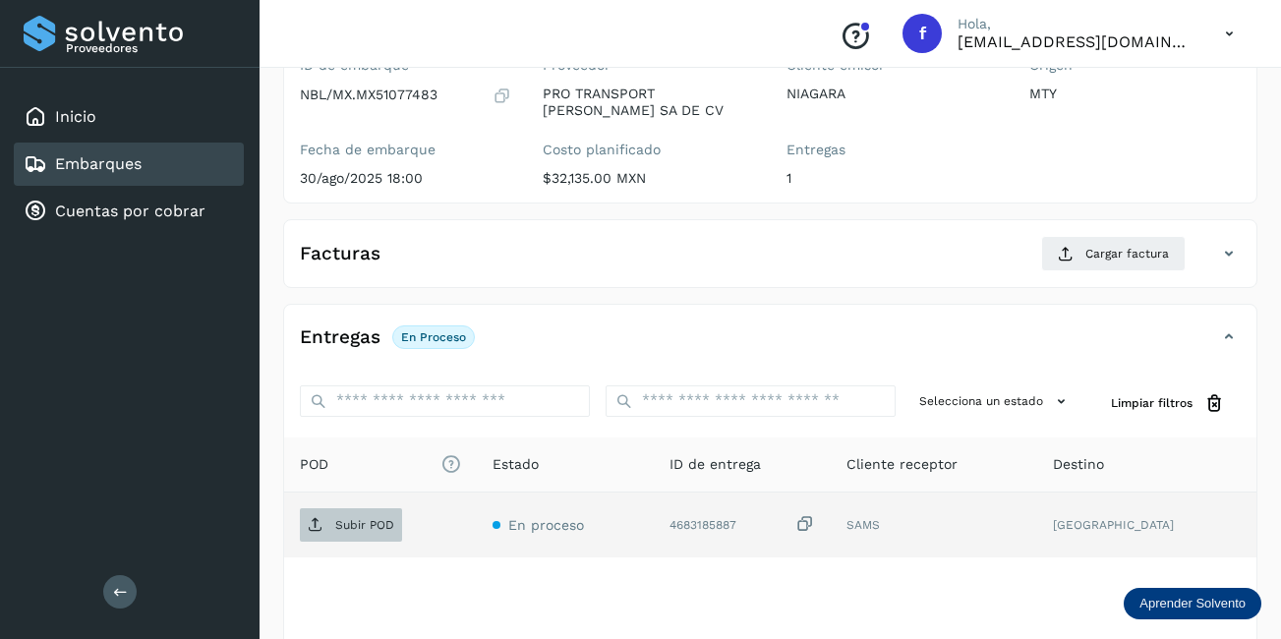
click at [373, 518] on p "Subir POD" at bounding box center [364, 525] width 59 height 14
